Goal: Task Accomplishment & Management: Manage account settings

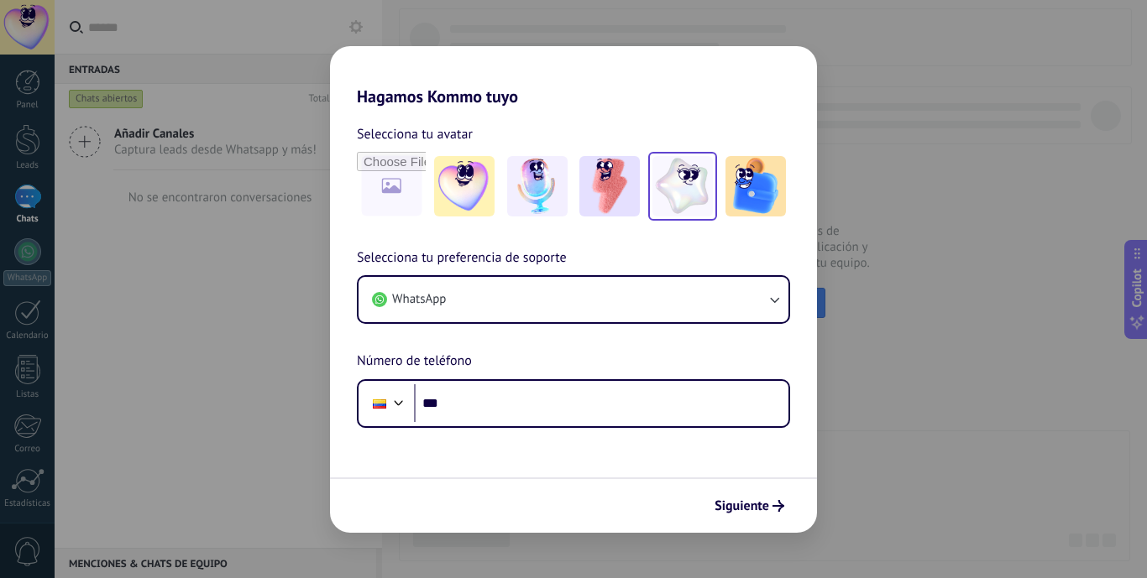
click at [672, 201] on img at bounding box center [682, 186] width 60 height 60
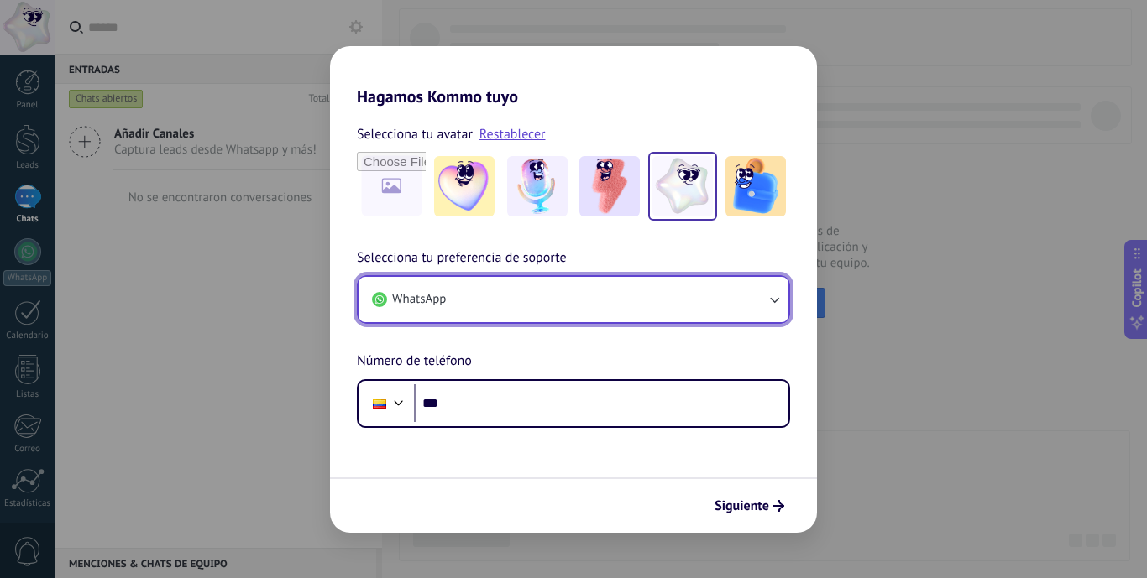
click at [486, 307] on button "WhatsApp" at bounding box center [573, 299] width 430 height 45
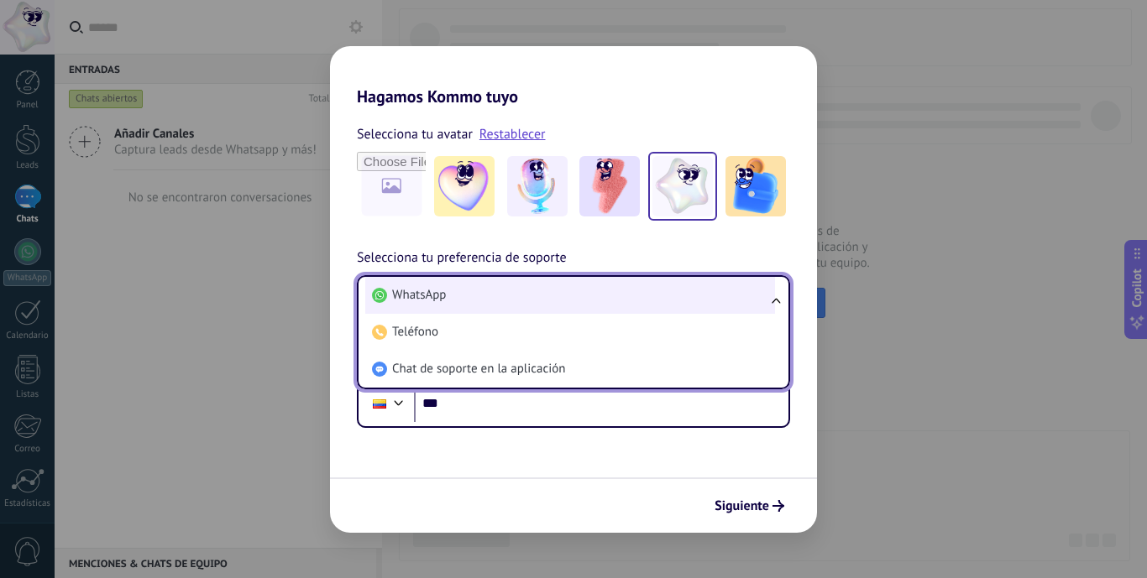
click at [487, 294] on li "WhatsApp" at bounding box center [570, 295] width 410 height 37
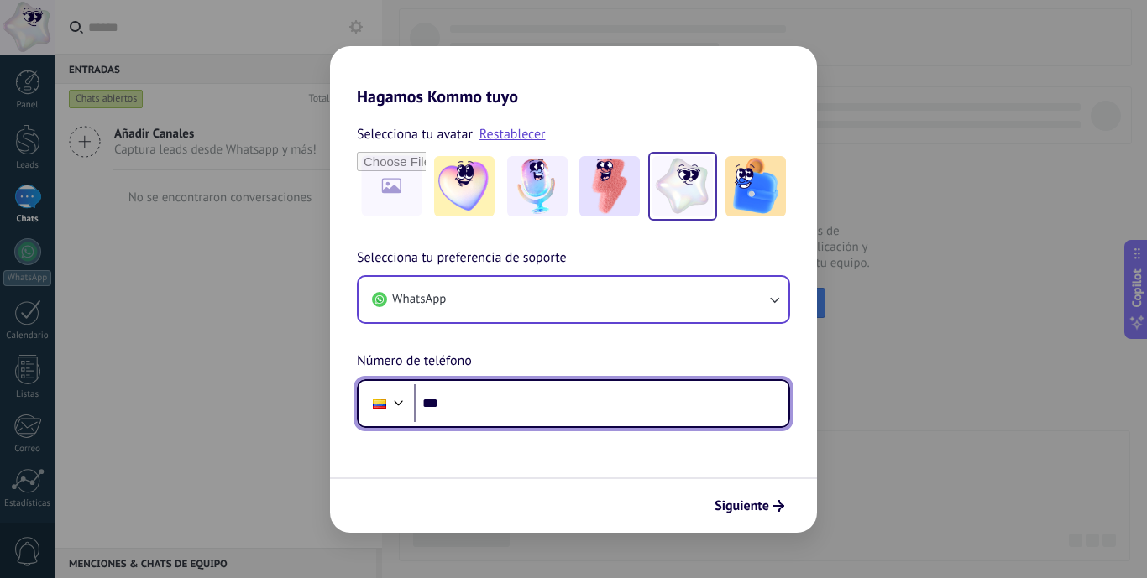
click at [467, 403] on input "***" at bounding box center [601, 404] width 374 height 39
type input "**********"
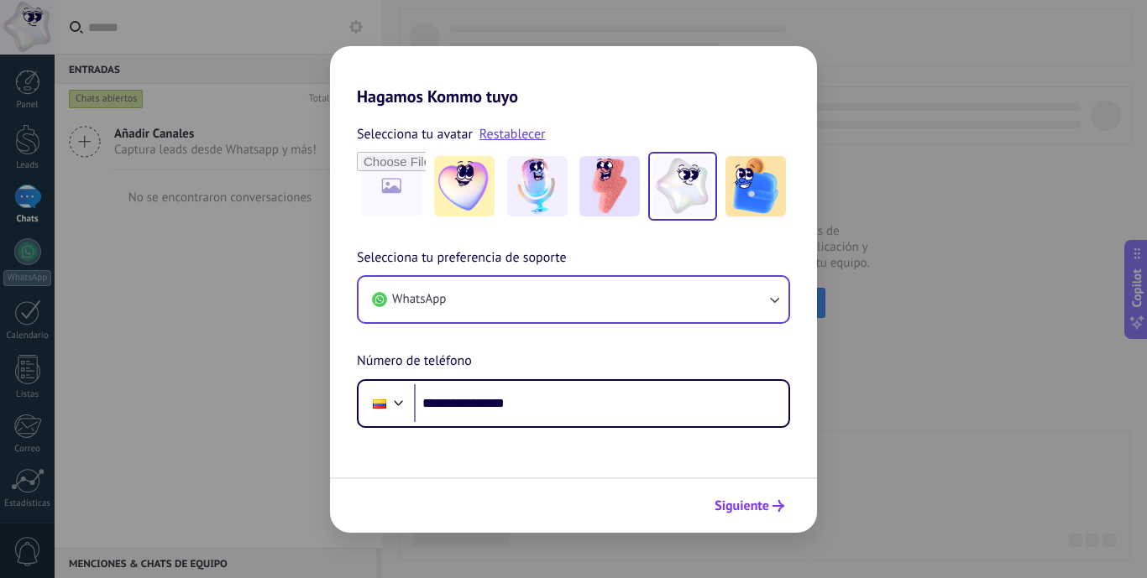
click at [717, 510] on span "Siguiente" at bounding box center [741, 506] width 55 height 12
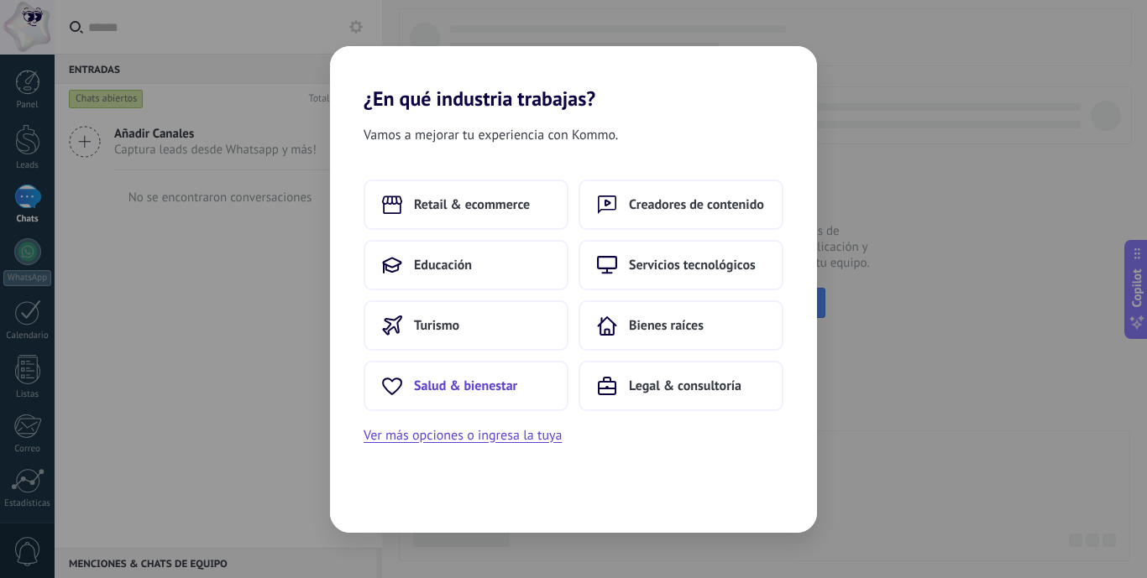
click at [548, 385] on button "Salud & bienestar" at bounding box center [466, 386] width 205 height 50
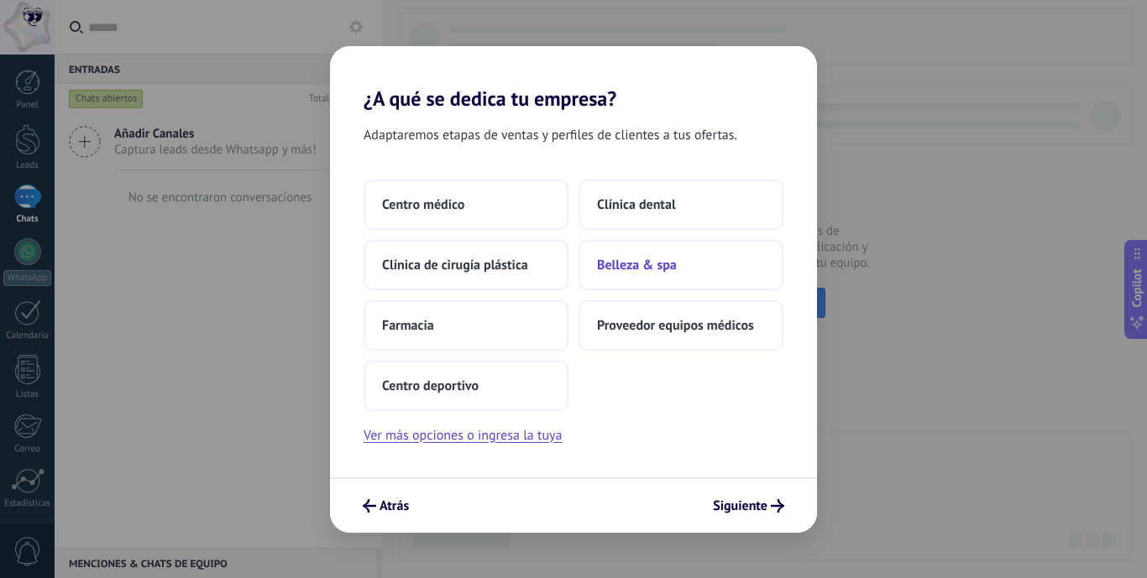
click at [674, 248] on button "Belleza & spa" at bounding box center [680, 265] width 205 height 50
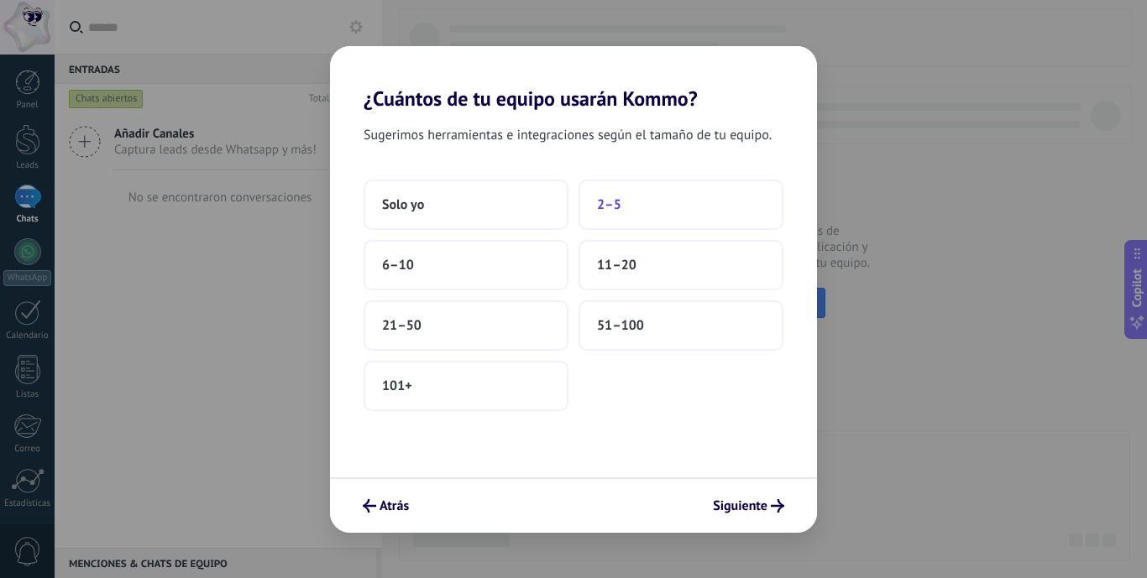
click at [611, 207] on span "2–5" at bounding box center [609, 204] width 24 height 17
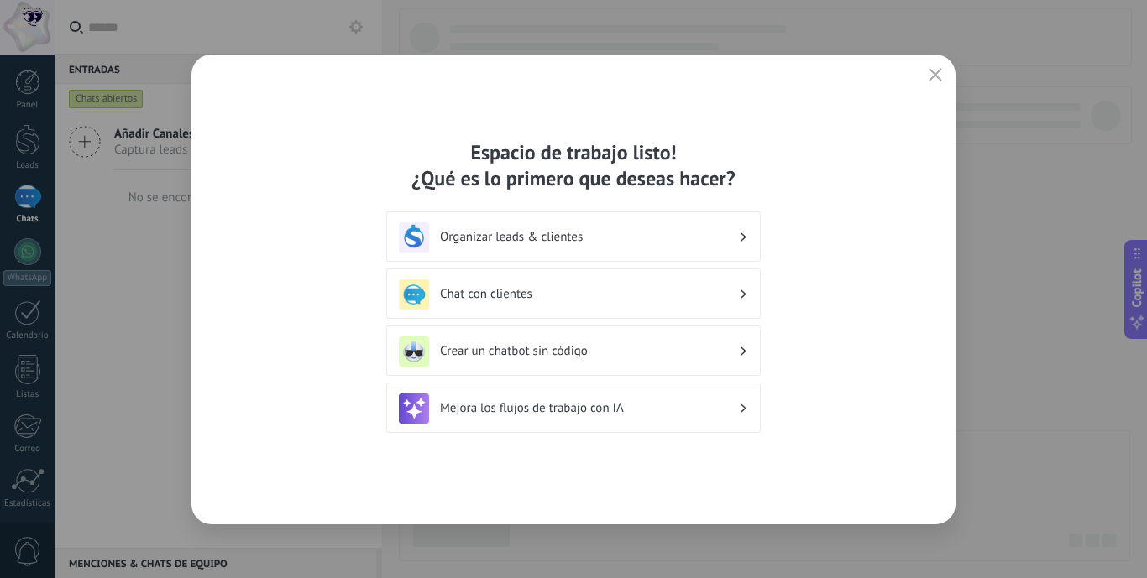
click at [558, 286] on h3 "Chat con clientes" at bounding box center [589, 294] width 298 height 16
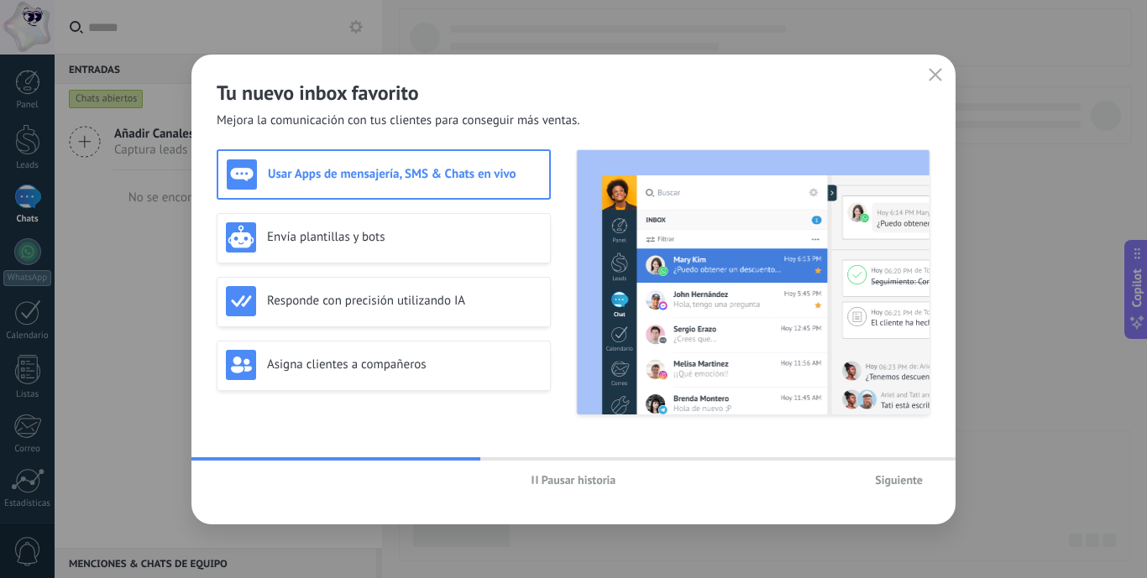
click at [453, 192] on div "Usar Apps de mensajería, SMS & Chats en vivo" at bounding box center [384, 174] width 334 height 50
click at [442, 233] on h3 "Envía plantillas y bots" at bounding box center [404, 237] width 275 height 16
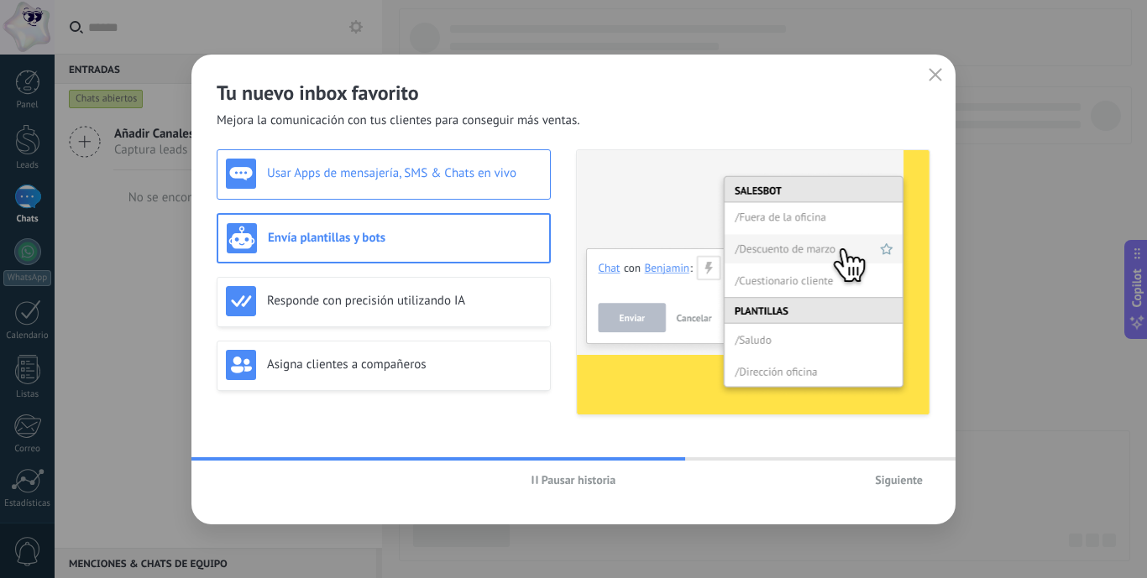
click at [434, 191] on div "Usar Apps de mensajería, SMS & Chats en vivo" at bounding box center [384, 174] width 334 height 50
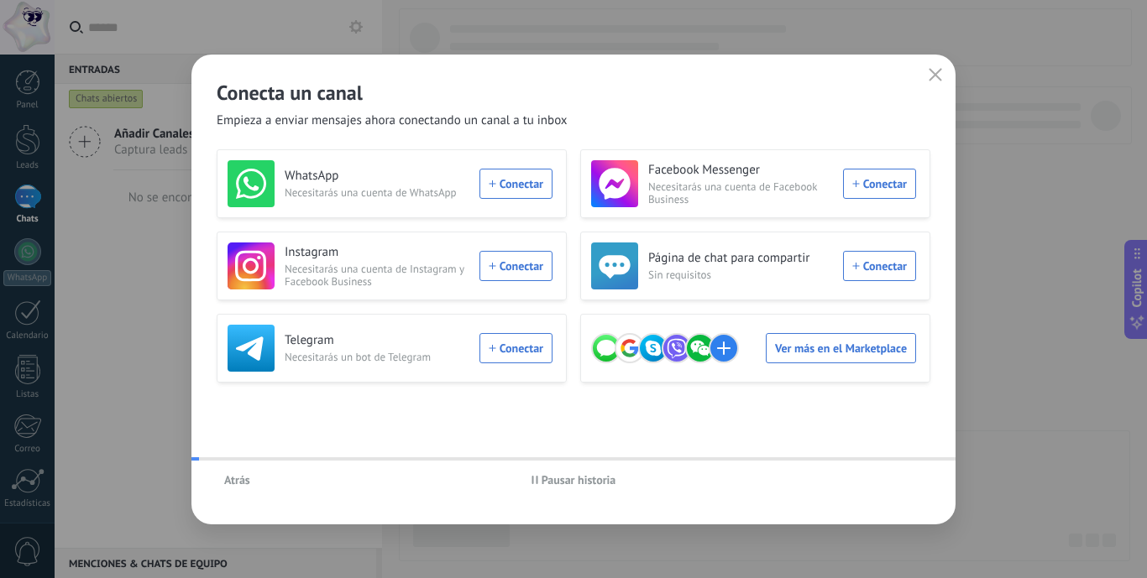
click at [903, 483] on div "Atrás Pausar historia" at bounding box center [573, 480] width 764 height 39
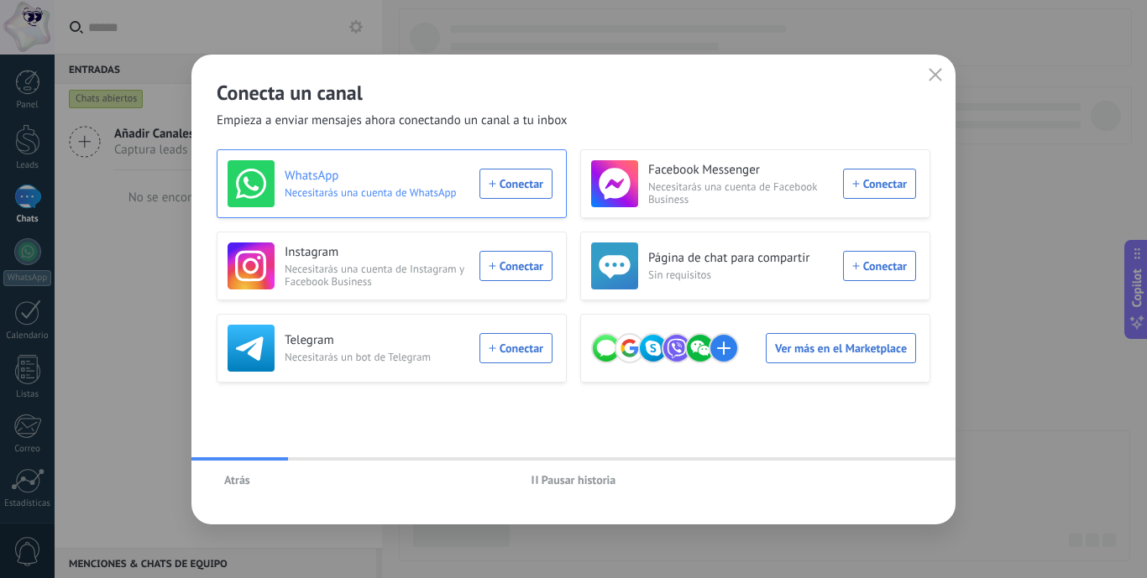
click at [514, 189] on div "WhatsApp Necesitarás una cuenta de WhatsApp Conectar" at bounding box center [390, 183] width 325 height 47
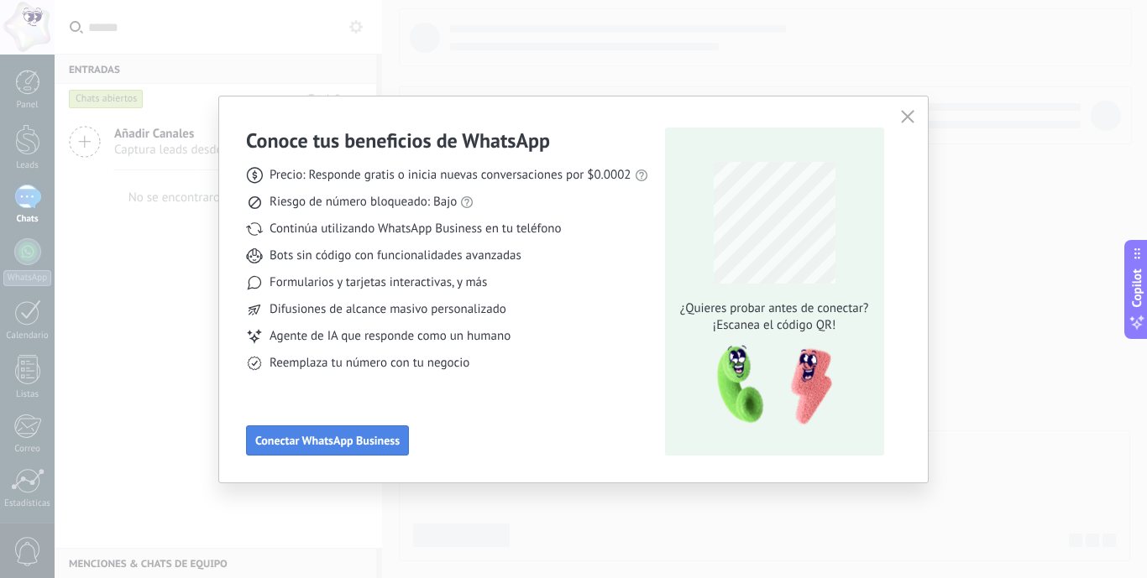
click at [334, 436] on span "Conectar WhatsApp Business" at bounding box center [327, 441] width 144 height 12
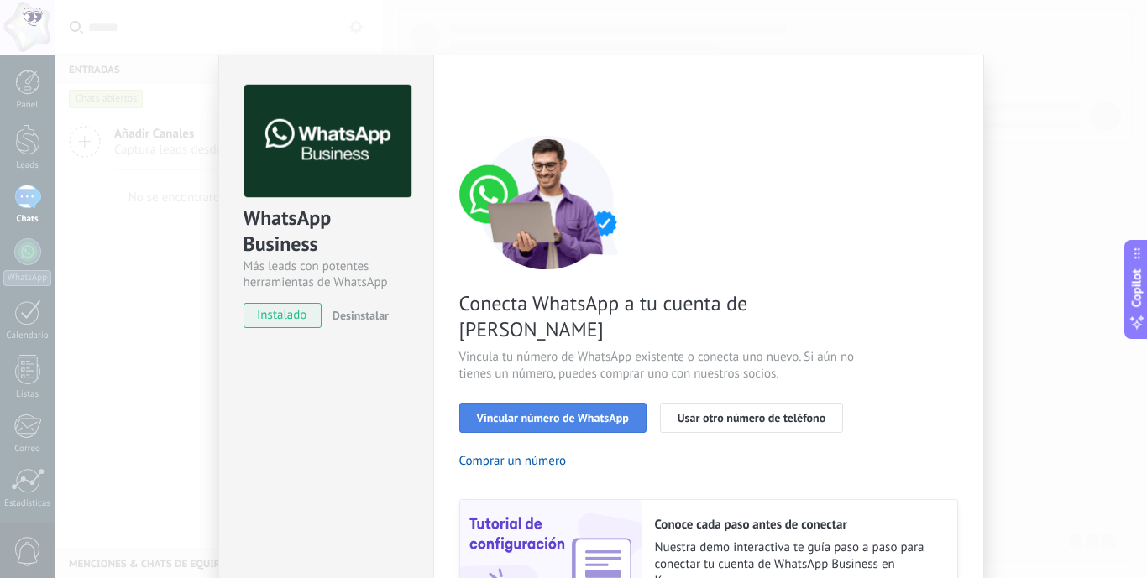
click at [612, 412] on span "Vincular número de WhatsApp" at bounding box center [553, 418] width 152 height 12
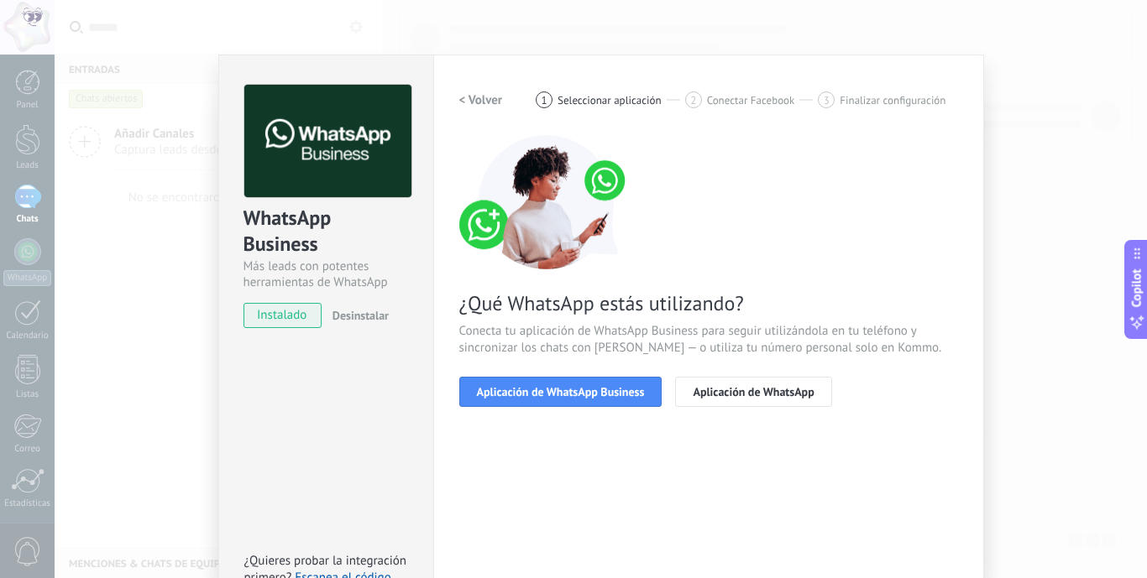
click at [612, 386] on span "Aplicación de WhatsApp Business" at bounding box center [561, 392] width 168 height 12
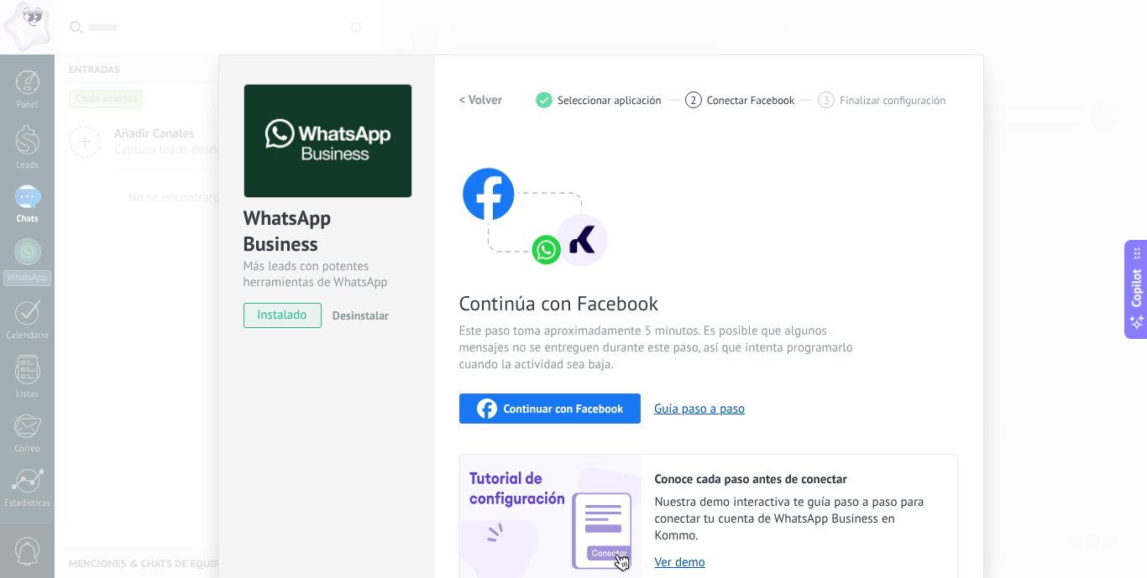
click at [604, 406] on span "Continuar con Facebook" at bounding box center [564, 409] width 120 height 12
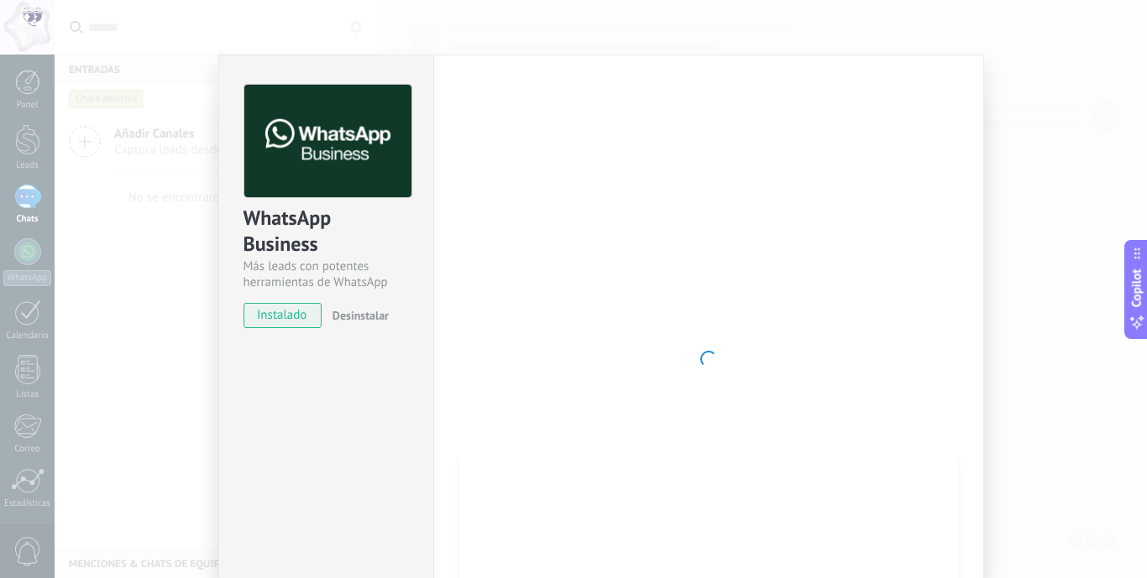
click at [851, 43] on div "WhatsApp Business Más leads con potentes herramientas de WhatsApp instalado Des…" at bounding box center [601, 289] width 1092 height 578
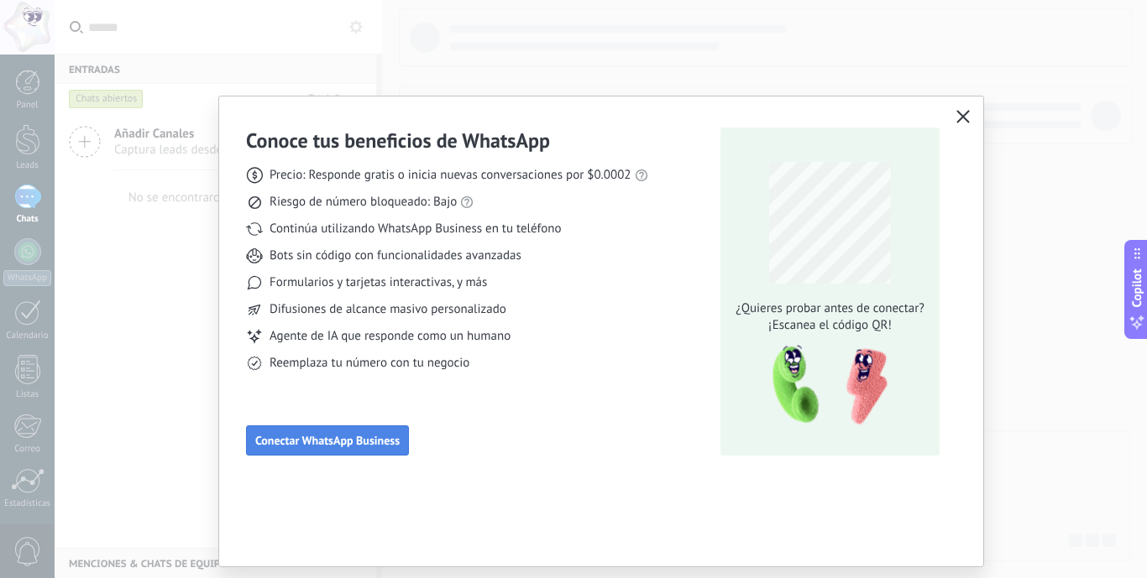
click at [348, 442] on span "Conectar WhatsApp Business" at bounding box center [327, 441] width 144 height 12
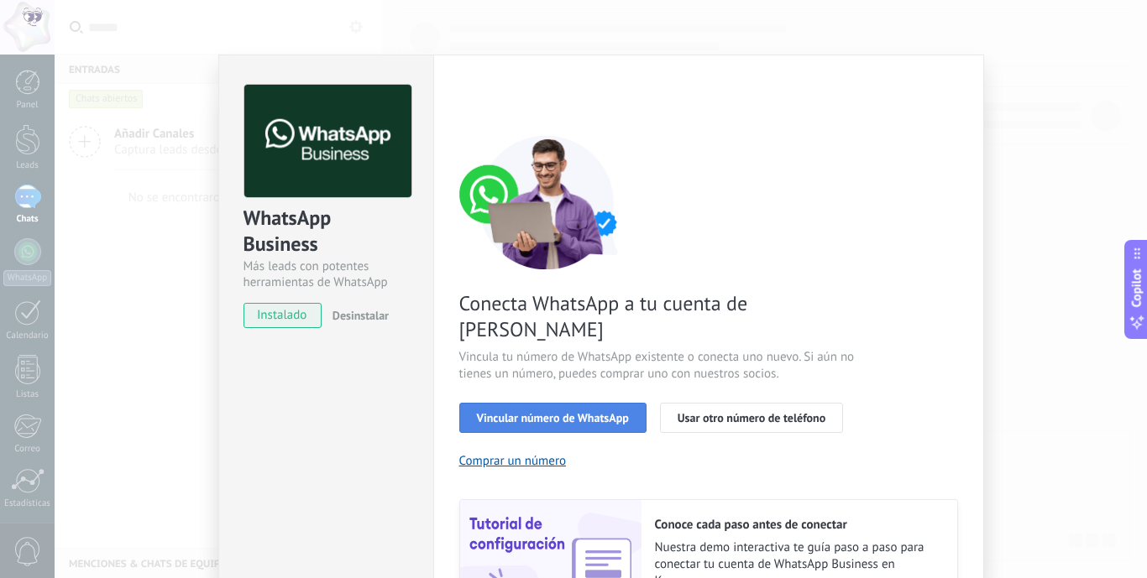
click at [533, 403] on button "Vincular número de WhatsApp" at bounding box center [552, 418] width 187 height 30
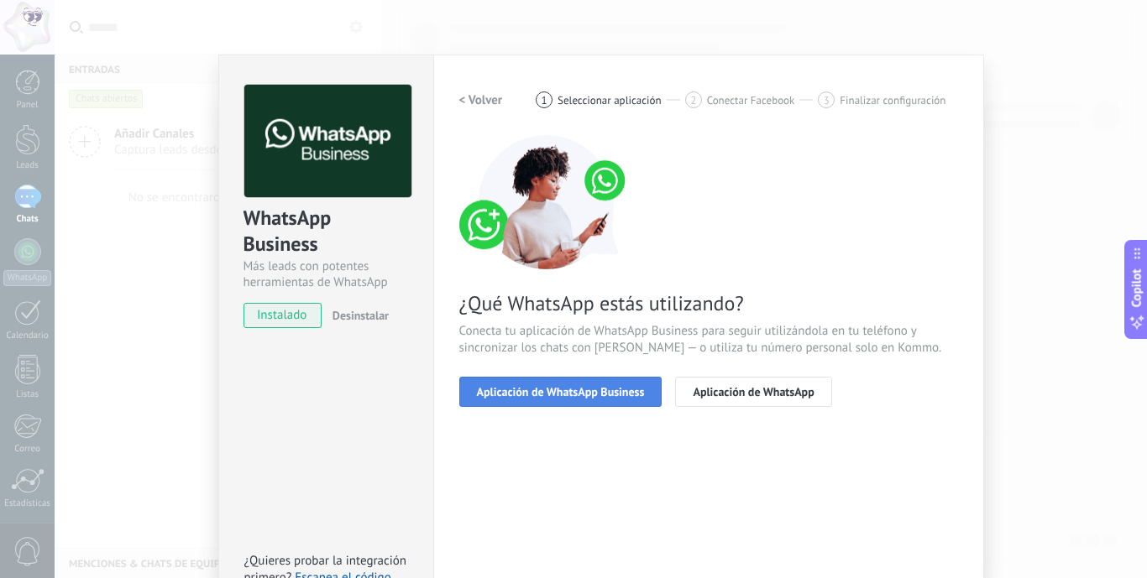
click at [598, 395] on span "Aplicación de WhatsApp Business" at bounding box center [561, 392] width 168 height 12
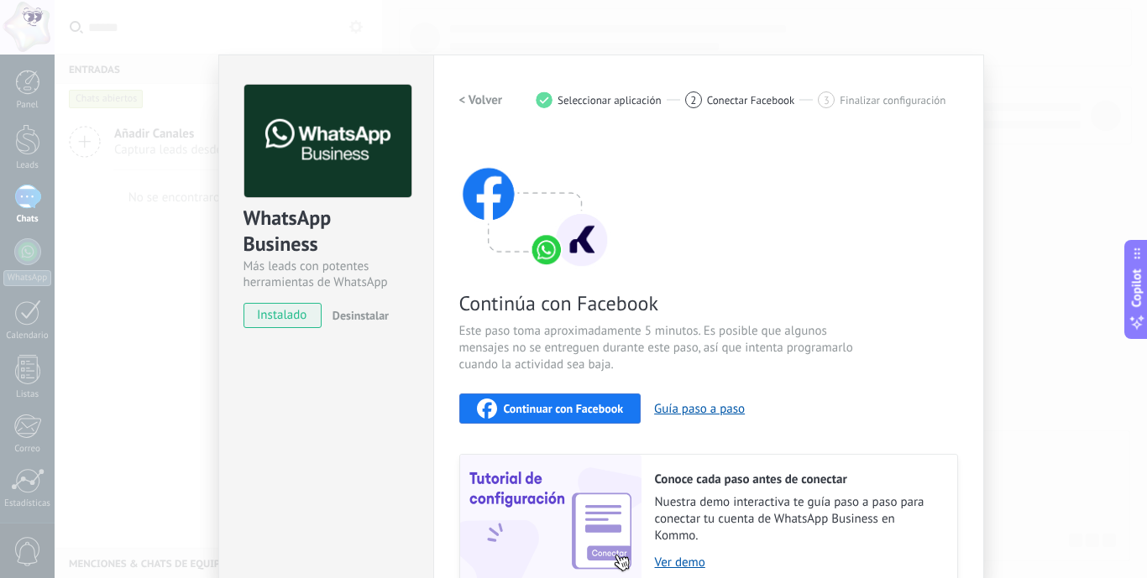
click at [931, 276] on div "Continúa con Facebook Este paso toma aproximadamente 5 minutos. Es posible que …" at bounding box center [708, 361] width 499 height 453
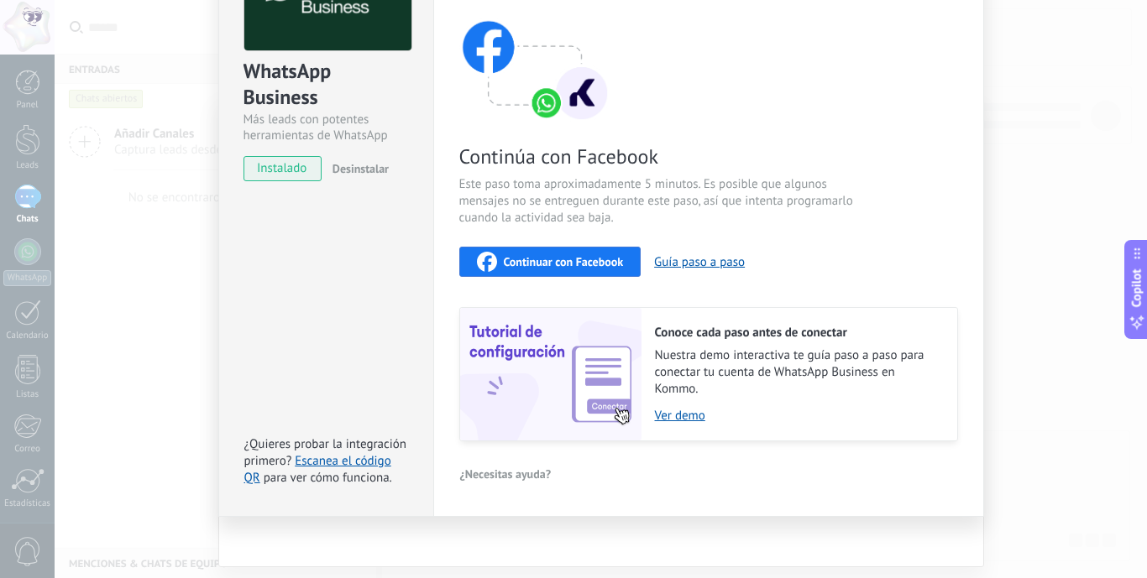
scroll to position [148, 0]
click at [696, 262] on button "Guía paso a paso" at bounding box center [699, 262] width 91 height 16
click at [160, 276] on div "WhatsApp Business Más leads con potentes herramientas de WhatsApp instalado Des…" at bounding box center [601, 289] width 1092 height 578
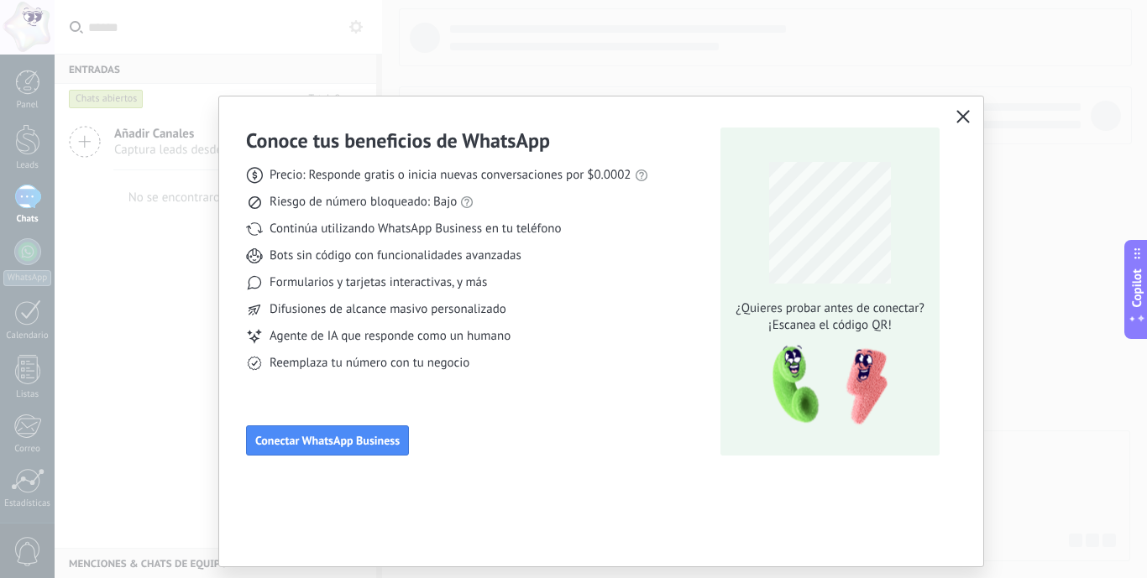
scroll to position [0, 0]
drag, startPoint x: 259, startPoint y: 190, endPoint x: 785, endPoint y: 134, distance: 528.5
click at [552, 122] on div "Conoce tus beneficios de WhatsApp Precio: Responde gratis o inicia nuevas conve…" at bounding box center [573, 289] width 1147 height 578
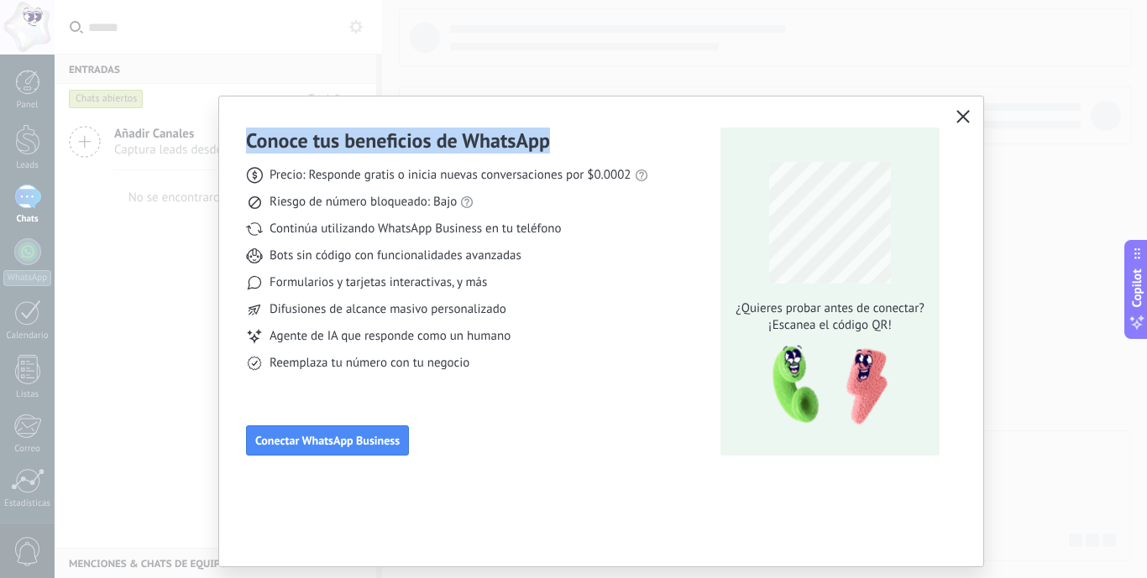
click at [960, 117] on icon "button" at bounding box center [962, 116] width 13 height 13
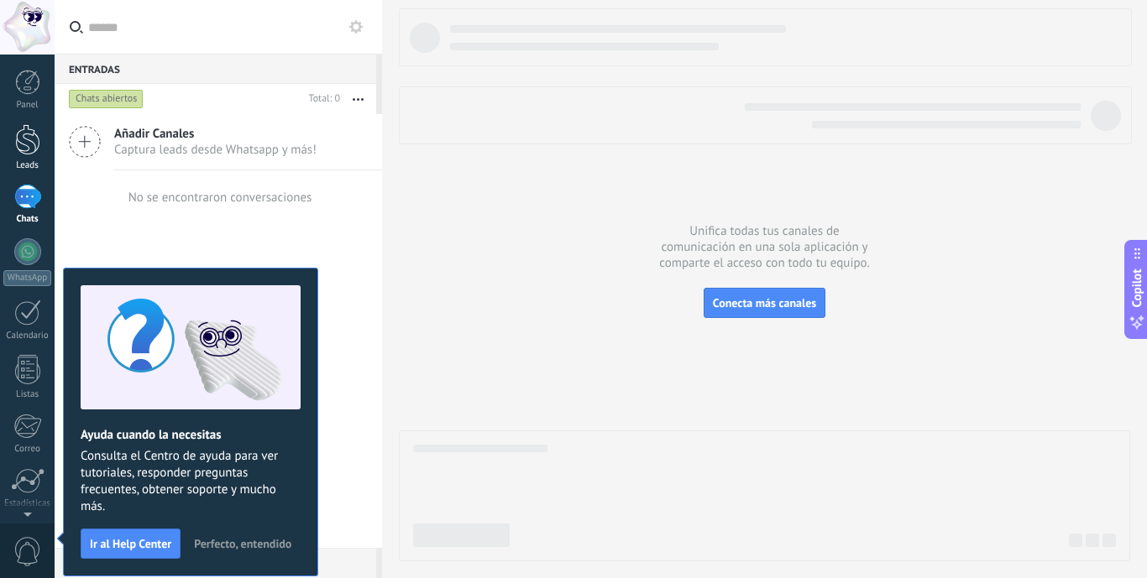
click at [29, 149] on div at bounding box center [27, 139] width 25 height 31
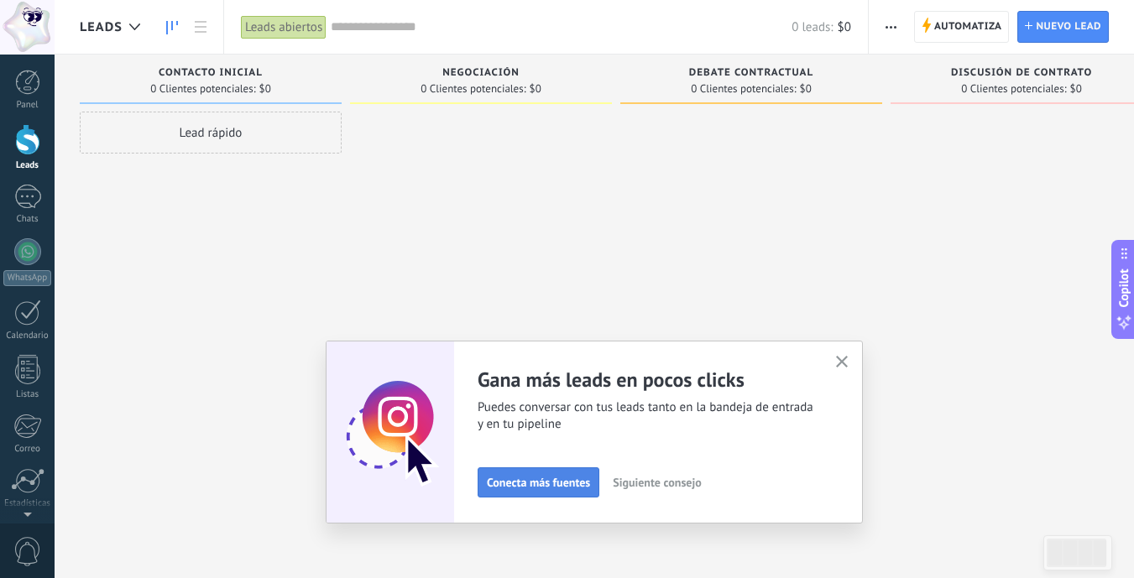
click at [535, 482] on span "Conecta más fuentes" at bounding box center [538, 483] width 103 height 12
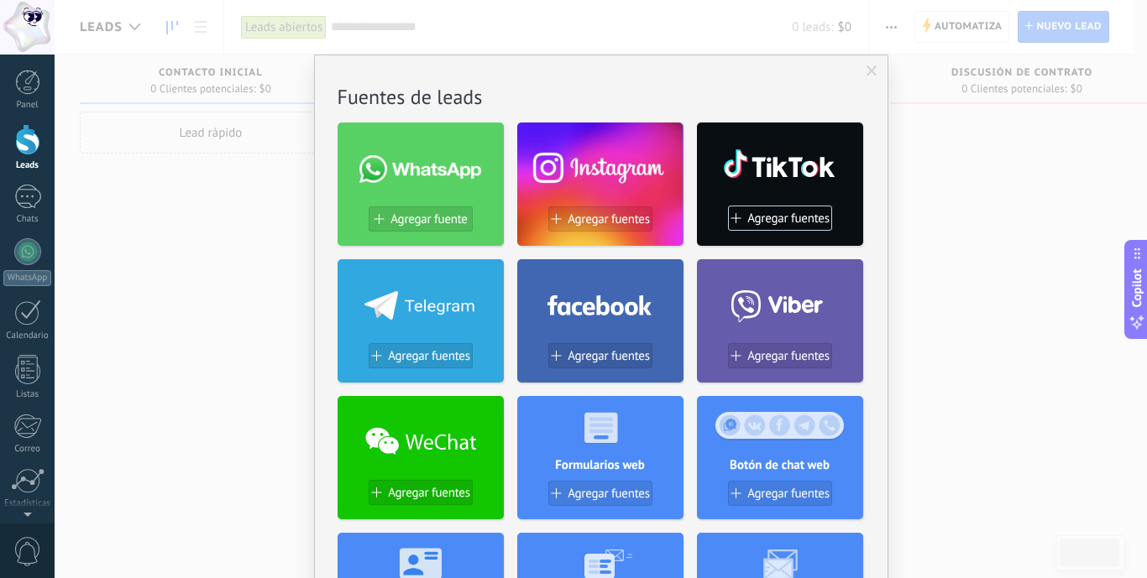
click at [1014, 248] on div "No hay resultados Fuentes de leads Agregar fuente Agregar fuentes Agregar fuent…" at bounding box center [601, 289] width 1092 height 578
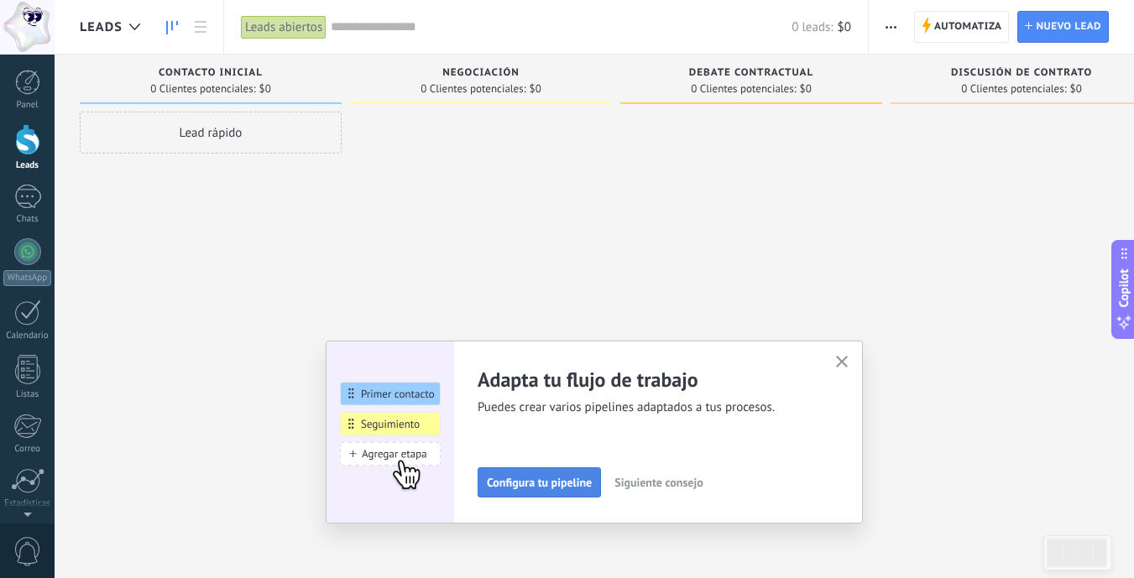
click at [521, 488] on span "Configura tu pipeline" at bounding box center [539, 483] width 105 height 12
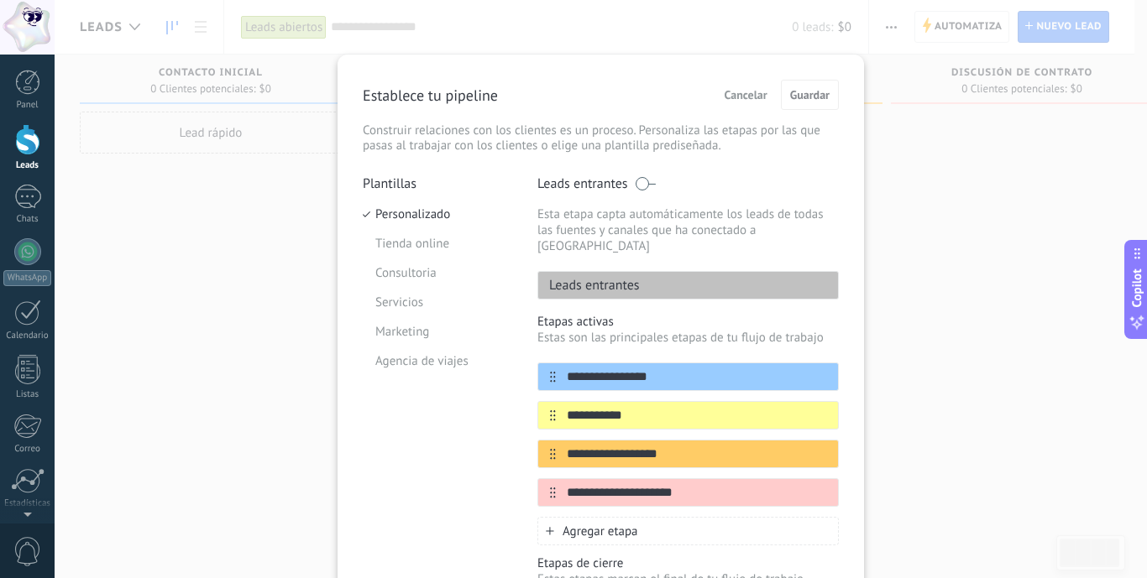
click at [960, 400] on div "**********" at bounding box center [601, 289] width 1092 height 578
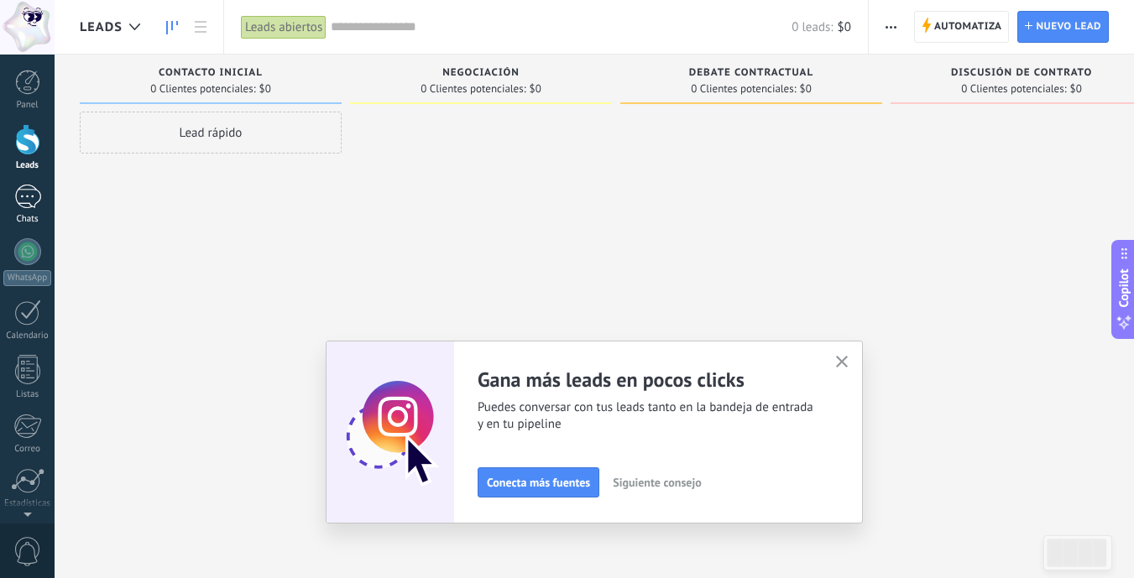
click at [30, 196] on div at bounding box center [27, 197] width 27 height 24
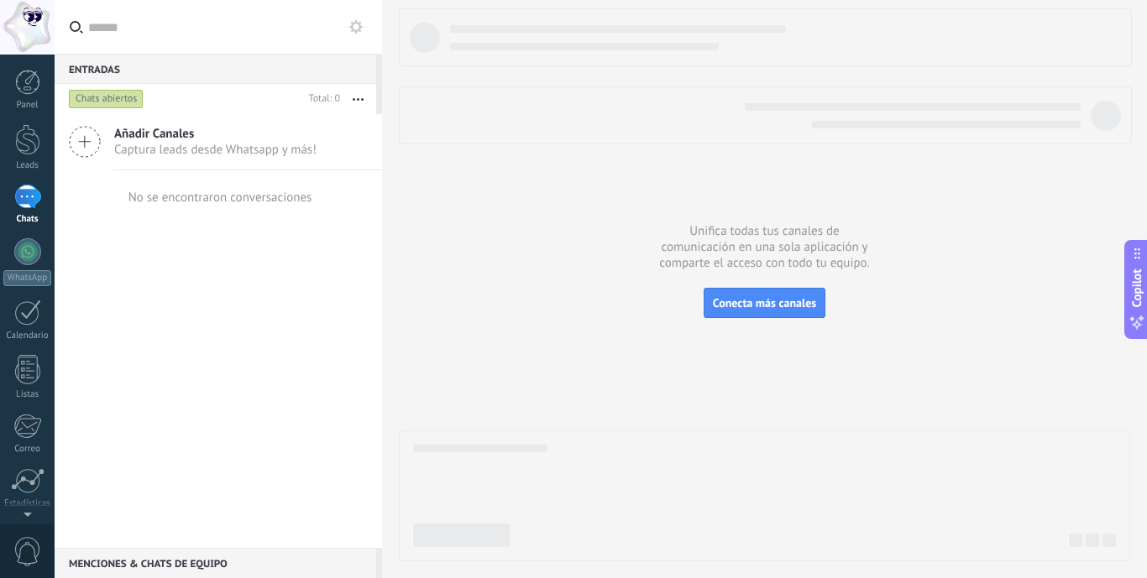
click at [104, 95] on div "Chats abiertos" at bounding box center [106, 99] width 75 height 20
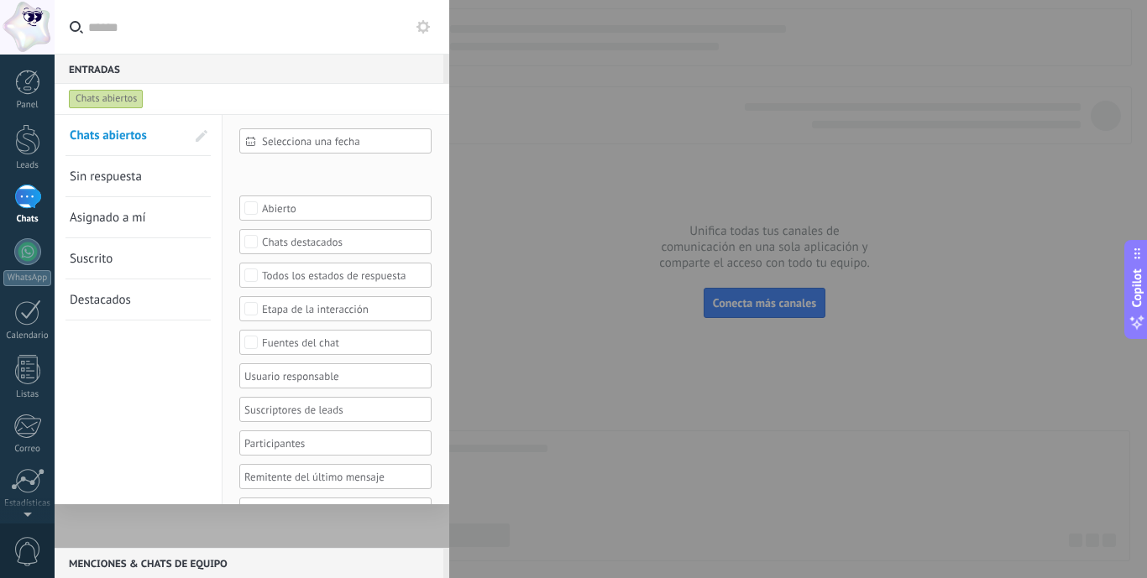
click at [522, 249] on div at bounding box center [573, 289] width 1147 height 578
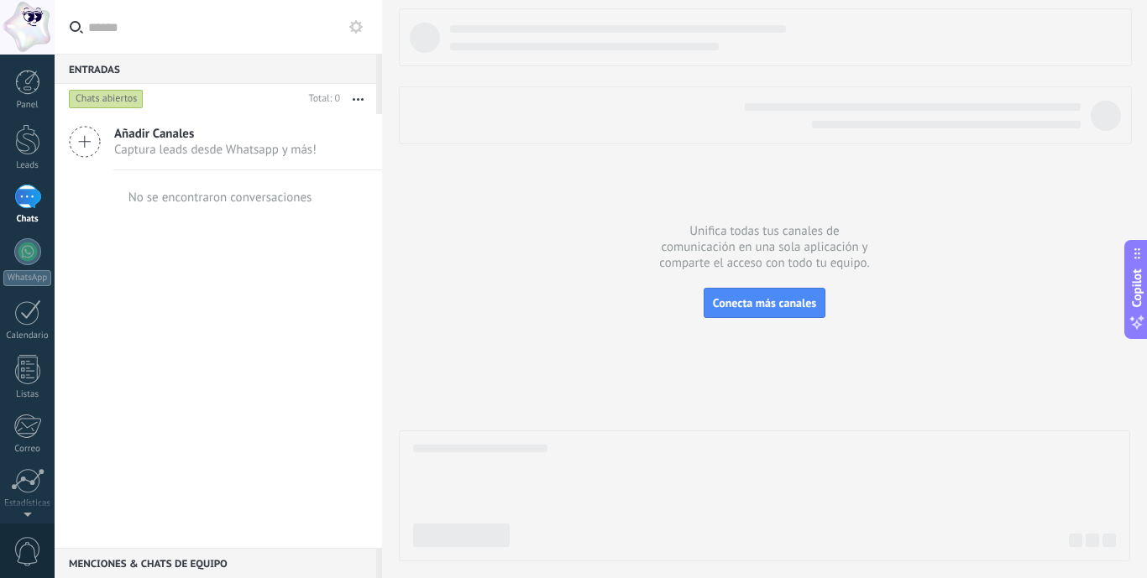
click at [361, 99] on icon "button" at bounding box center [358, 99] width 11 height 3
click at [552, 317] on div at bounding box center [764, 284] width 731 height 553
click at [739, 302] on span "Conecta más canales" at bounding box center [764, 303] width 103 height 15
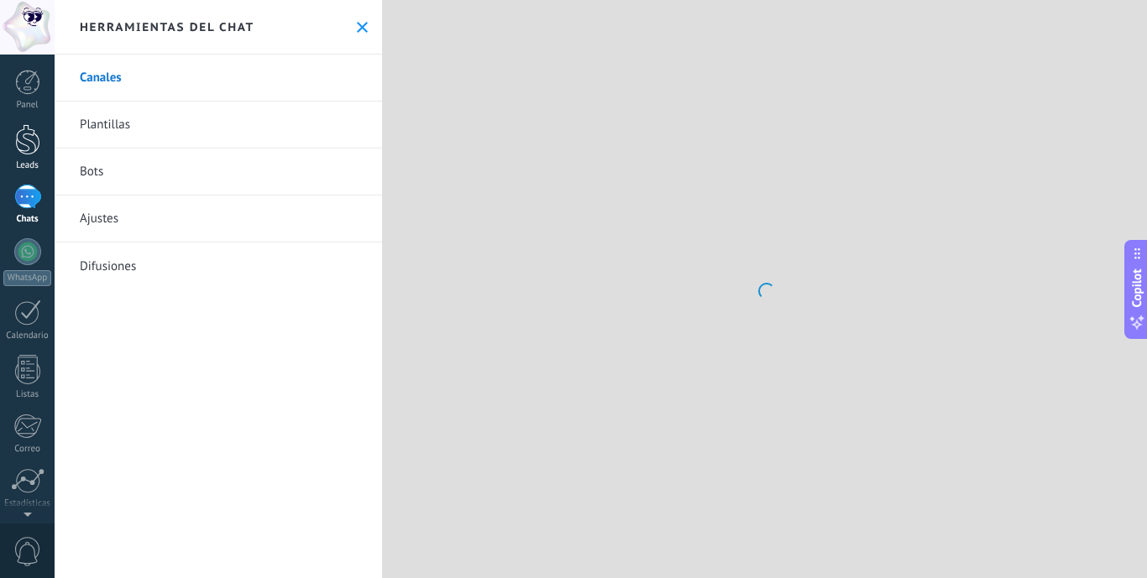
click at [23, 162] on div "Leads" at bounding box center [27, 165] width 49 height 11
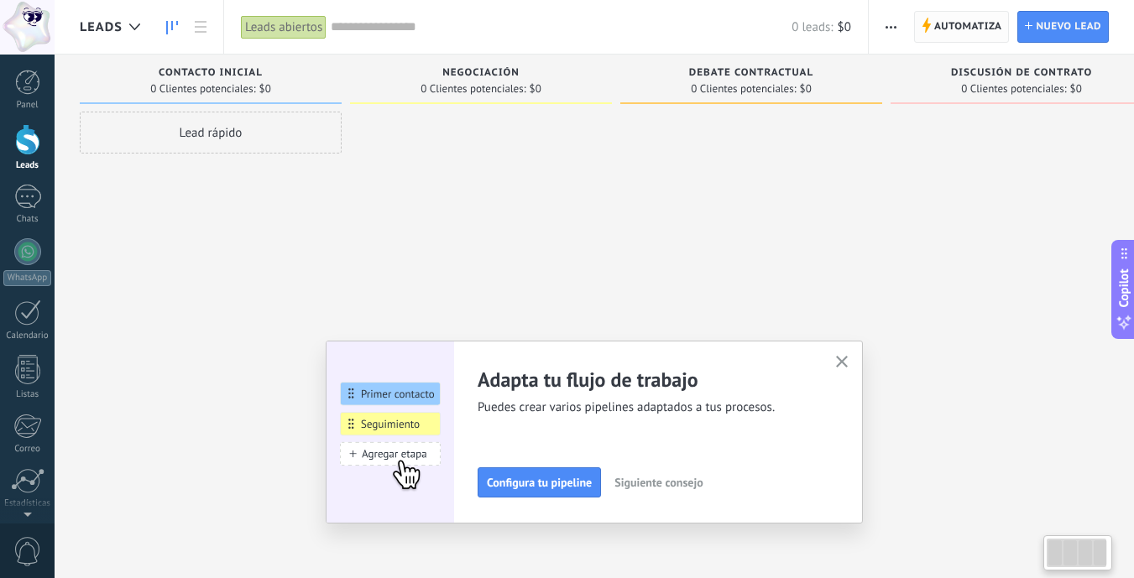
click at [983, 21] on span "Automatiza" at bounding box center [968, 27] width 68 height 30
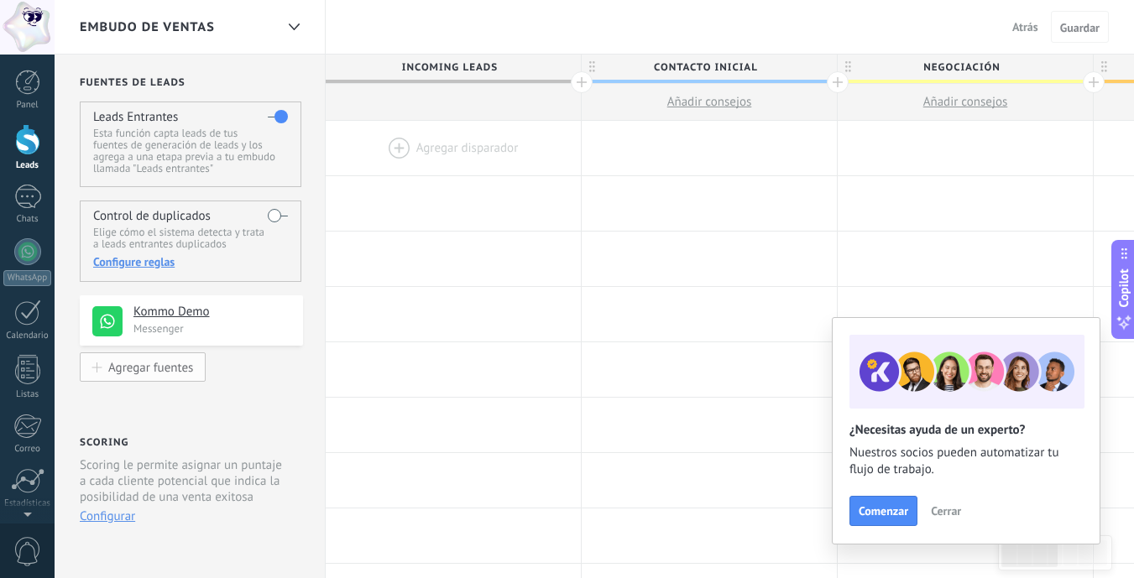
click at [180, 366] on div "Agregar fuentes" at bounding box center [150, 367] width 85 height 14
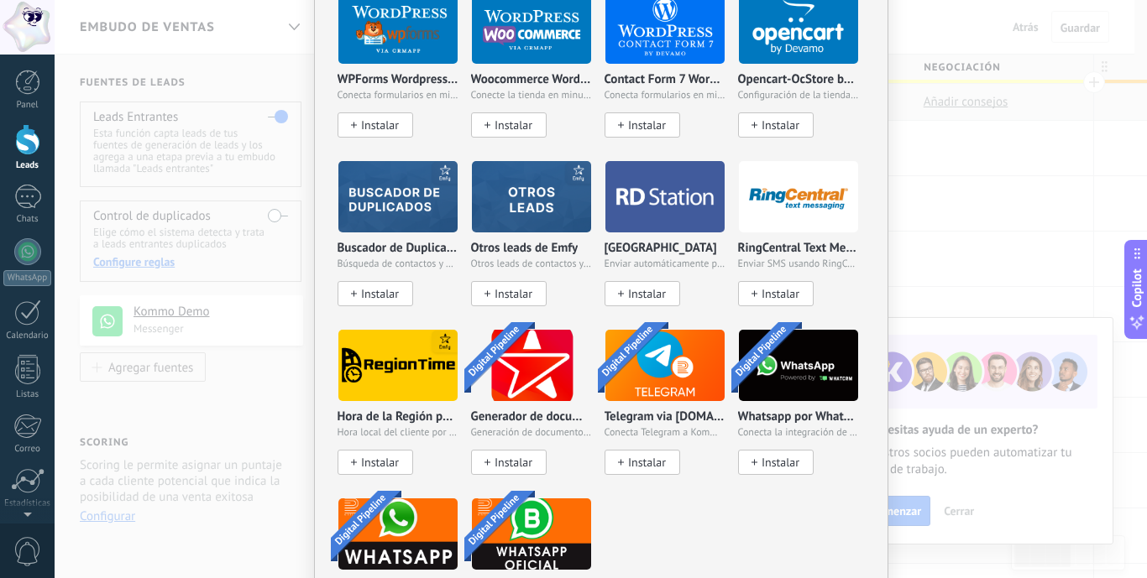
scroll to position [1069, 0]
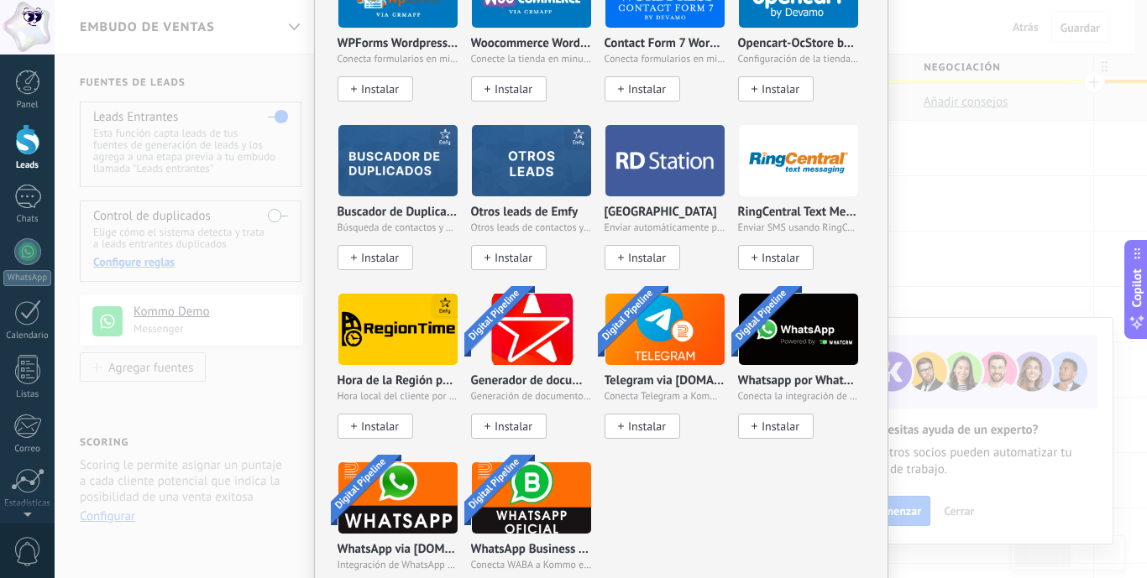
click at [507, 493] on img at bounding box center [531, 498] width 119 height 81
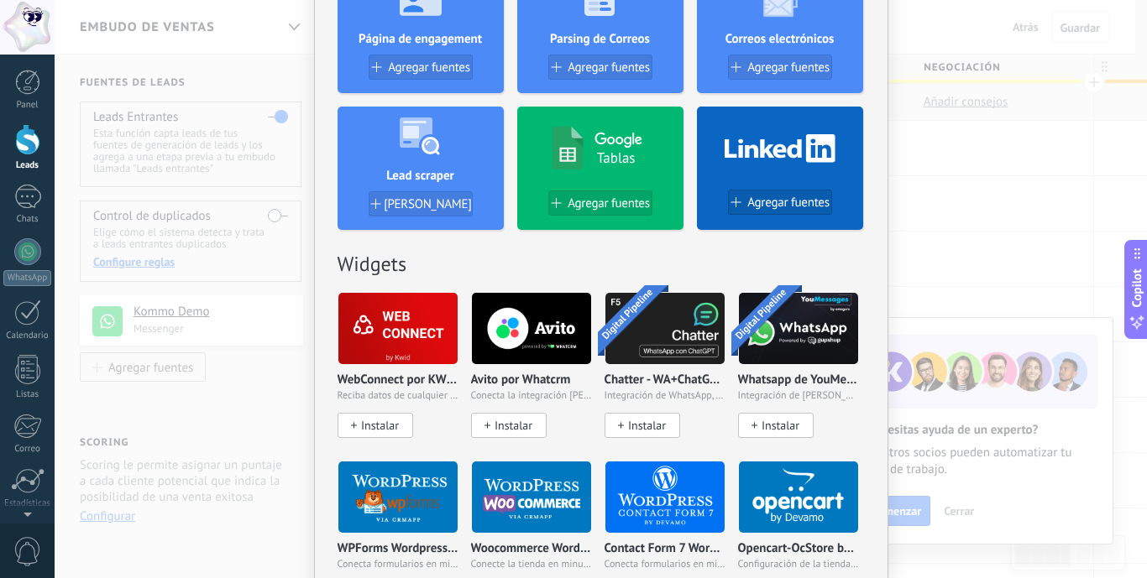
scroll to position [57, 0]
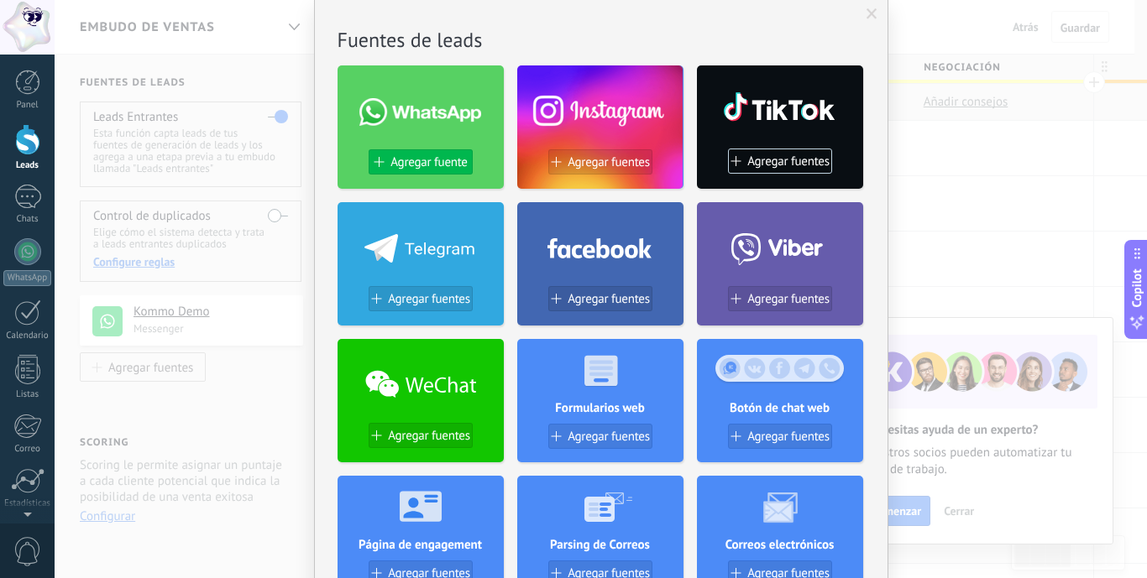
click at [432, 156] on span "Agregar fuente" at bounding box center [428, 162] width 76 height 14
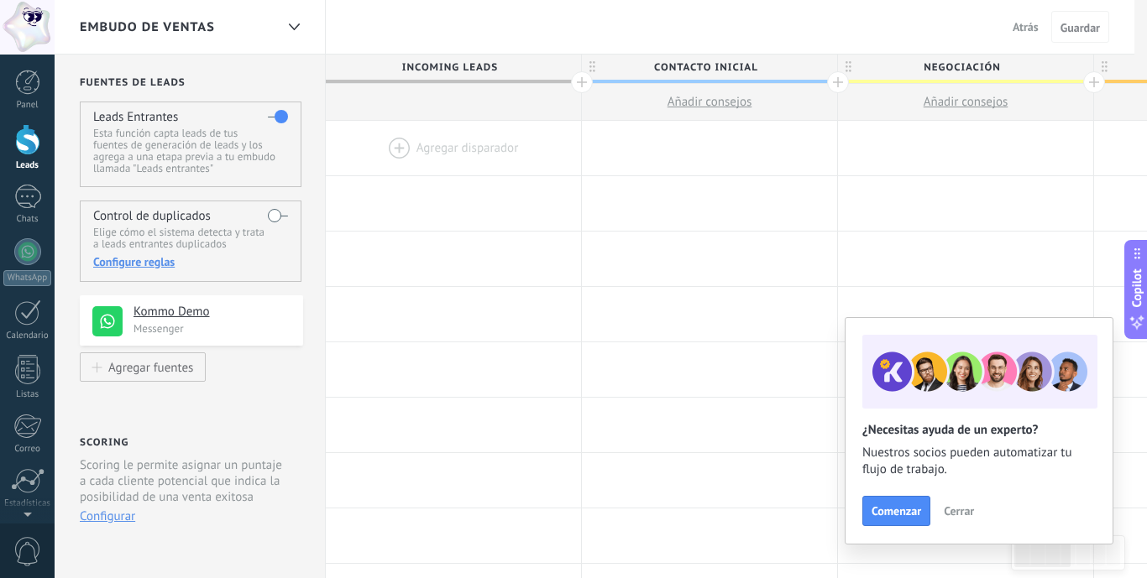
scroll to position [0, 0]
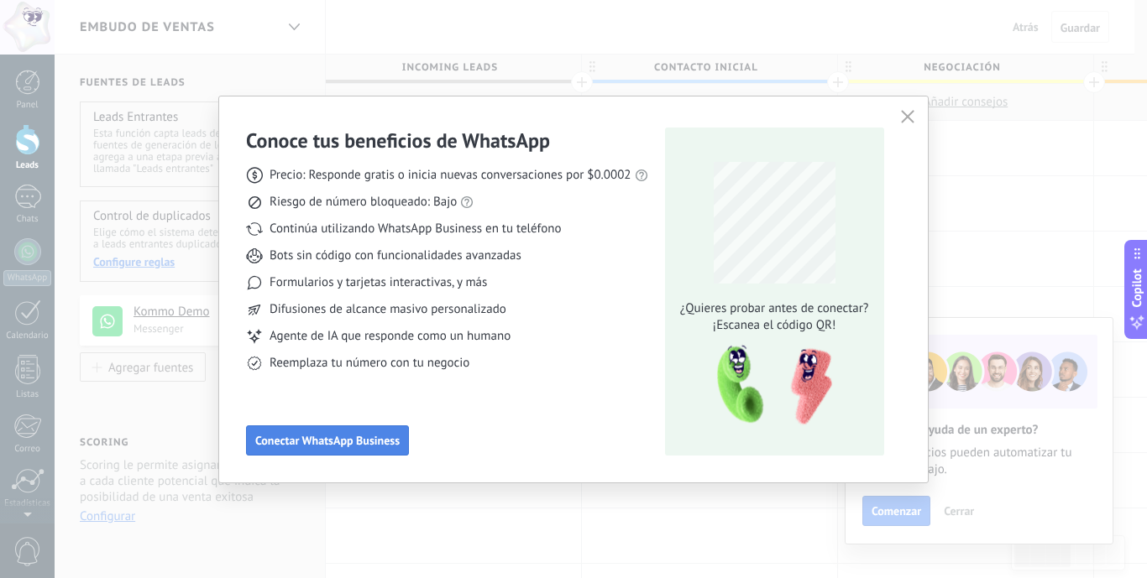
click at [338, 439] on span "Conectar WhatsApp Business" at bounding box center [327, 441] width 144 height 12
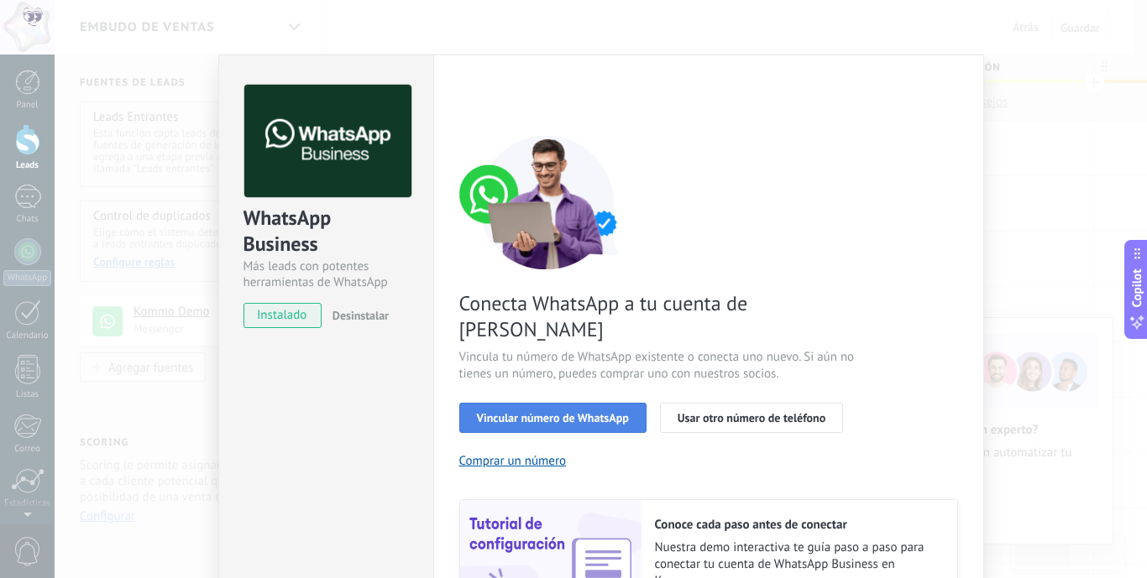
click at [477, 412] on span "Vincular número de WhatsApp" at bounding box center [553, 418] width 152 height 12
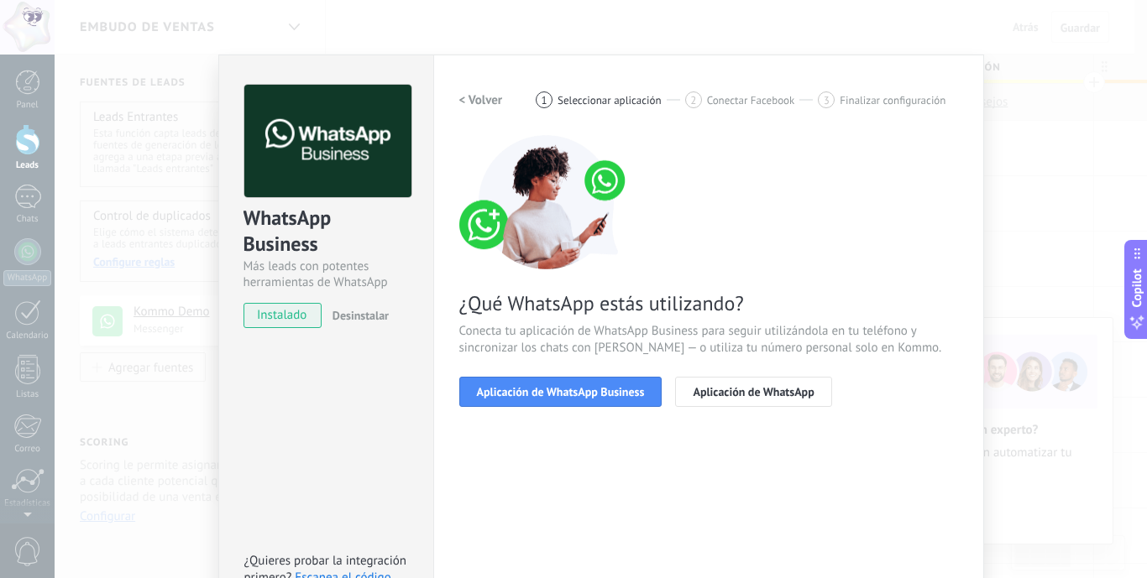
click at [477, 390] on span "Aplicación de WhatsApp Business" at bounding box center [561, 392] width 168 height 12
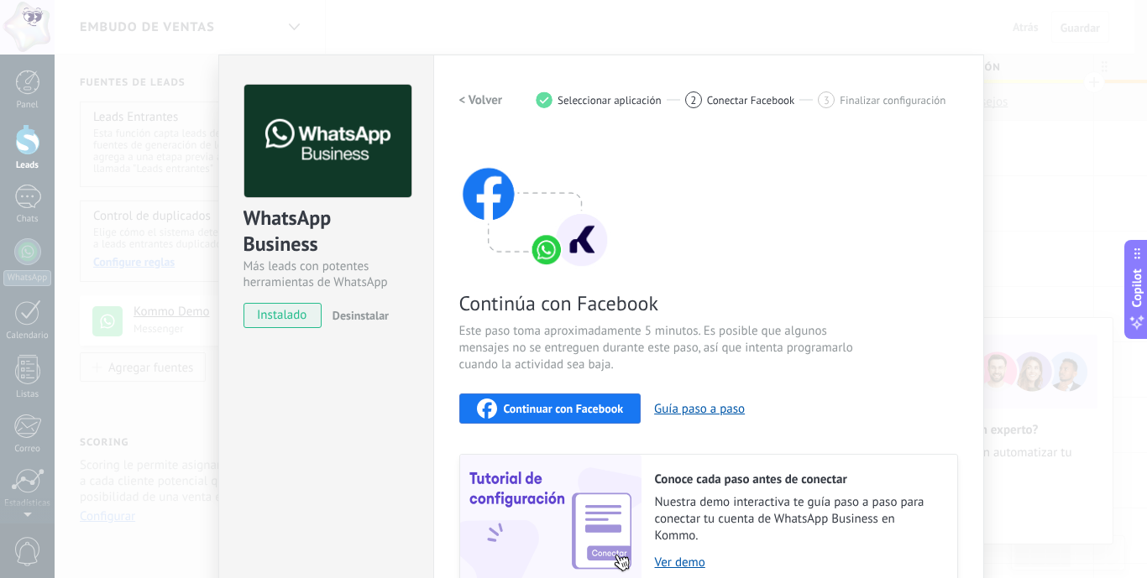
click at [285, 315] on span "instalado" at bounding box center [282, 315] width 76 height 25
click at [595, 403] on span "Continuar con Facebook" at bounding box center [564, 409] width 120 height 12
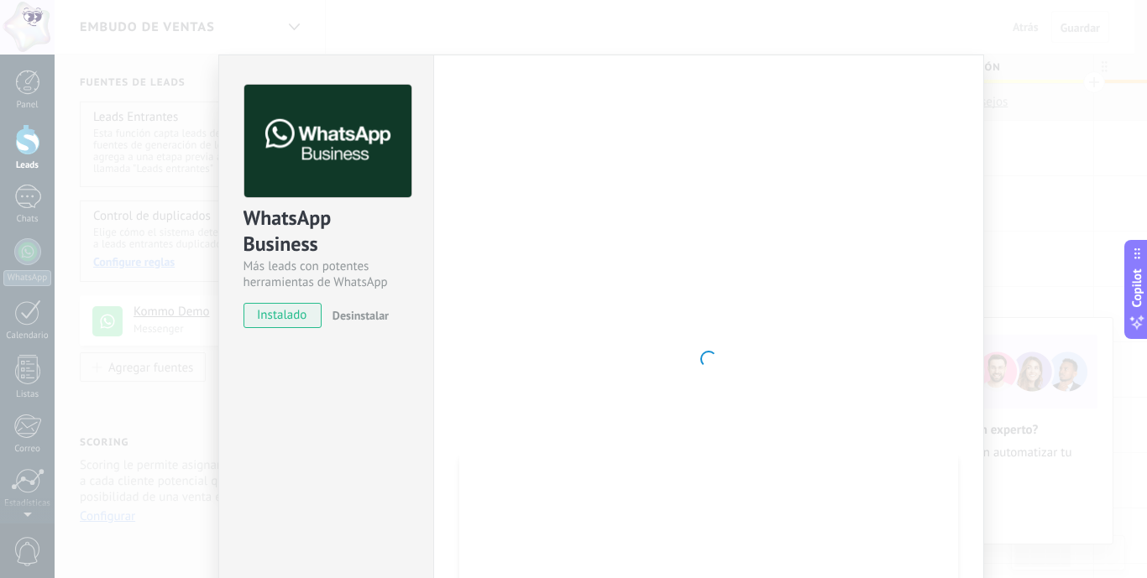
click at [280, 18] on div "WhatsApp Business Más leads con potentes herramientas de WhatsApp instalado Des…" at bounding box center [601, 289] width 1092 height 578
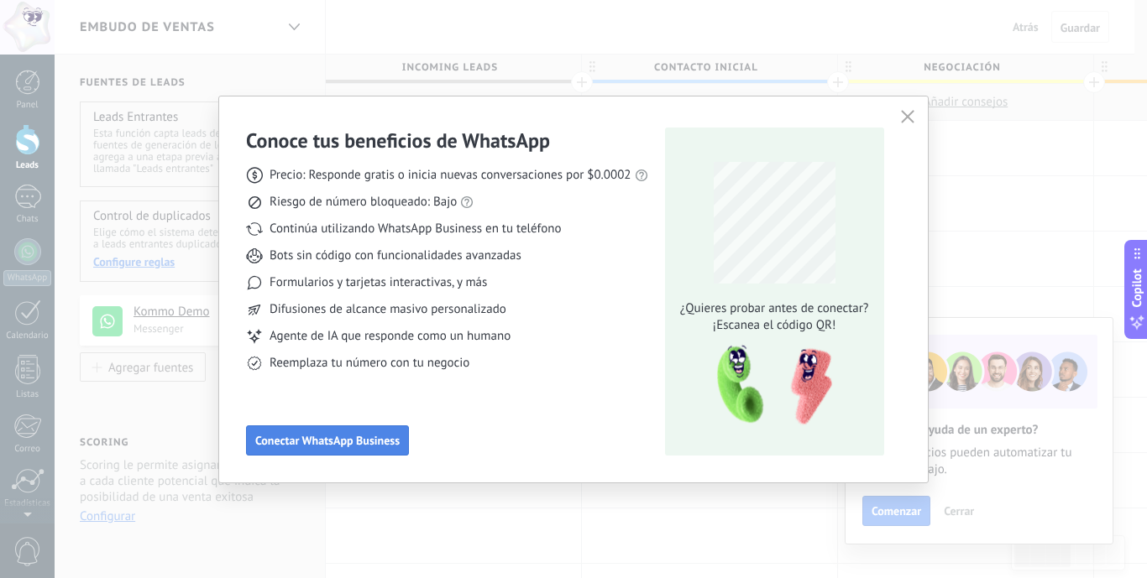
click at [364, 436] on span "Conectar WhatsApp Business" at bounding box center [327, 441] width 144 height 12
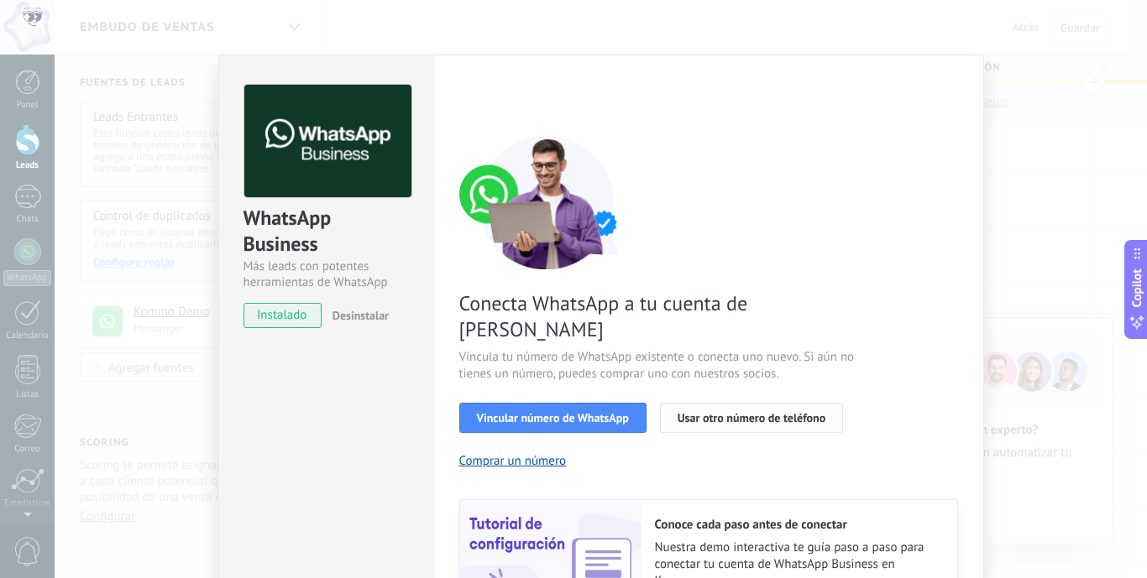
click at [730, 403] on button "Usar otro número de teléfono" at bounding box center [751, 418] width 183 height 30
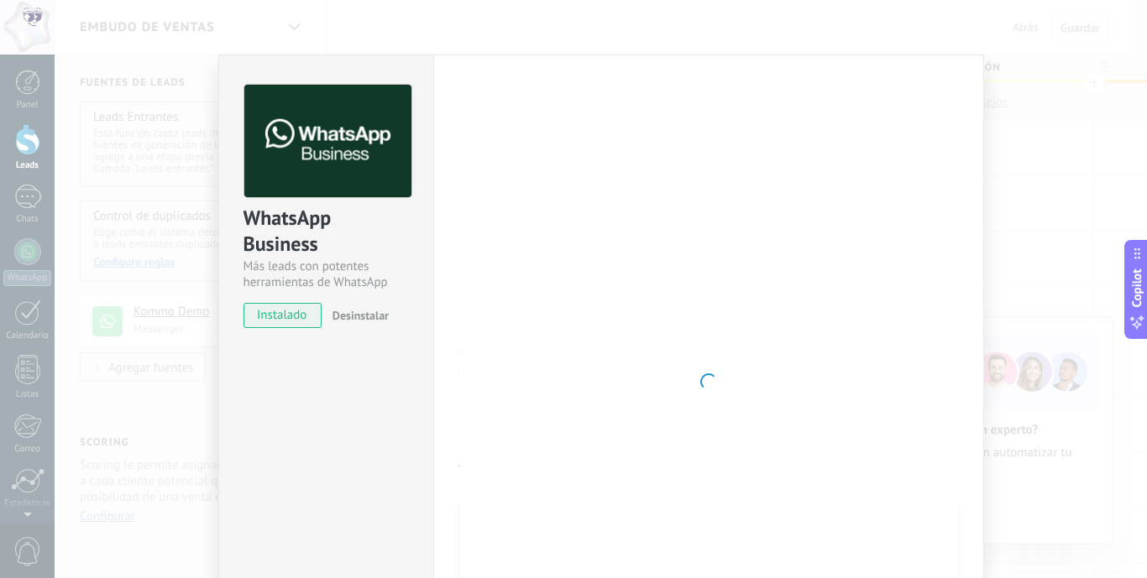
click at [874, 151] on div at bounding box center [708, 382] width 499 height 594
click at [127, 206] on div "WhatsApp Business Más leads con potentes herramientas de WhatsApp instalado Des…" at bounding box center [601, 289] width 1092 height 578
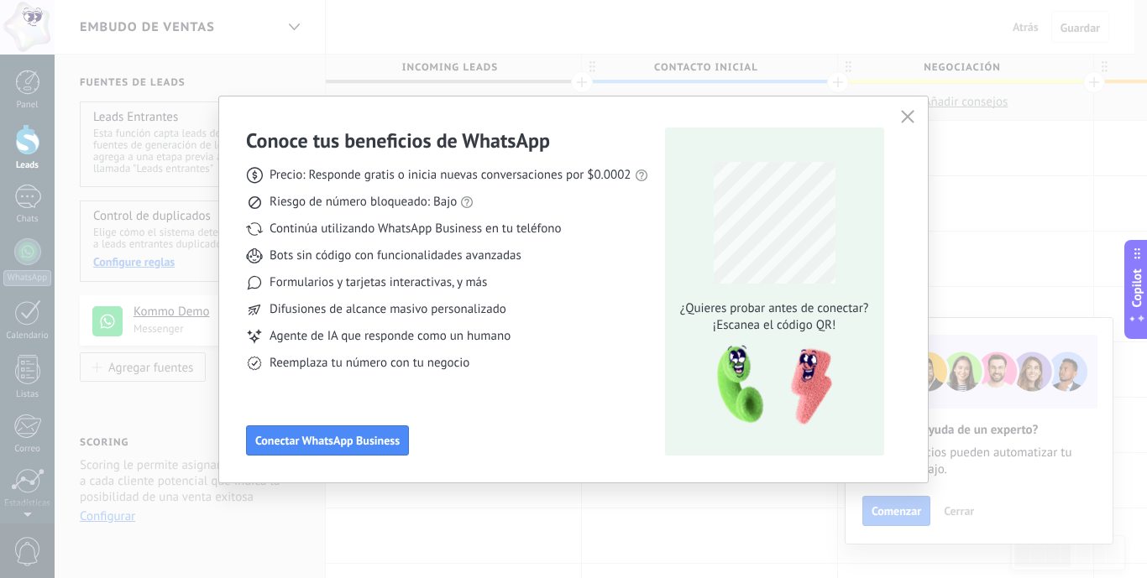
click at [157, 200] on div "Conoce tus beneficios de WhatsApp Precio: Responde gratis o inicia nuevas conve…" at bounding box center [573, 289] width 1147 height 578
click at [909, 118] on icon "button" at bounding box center [907, 116] width 13 height 13
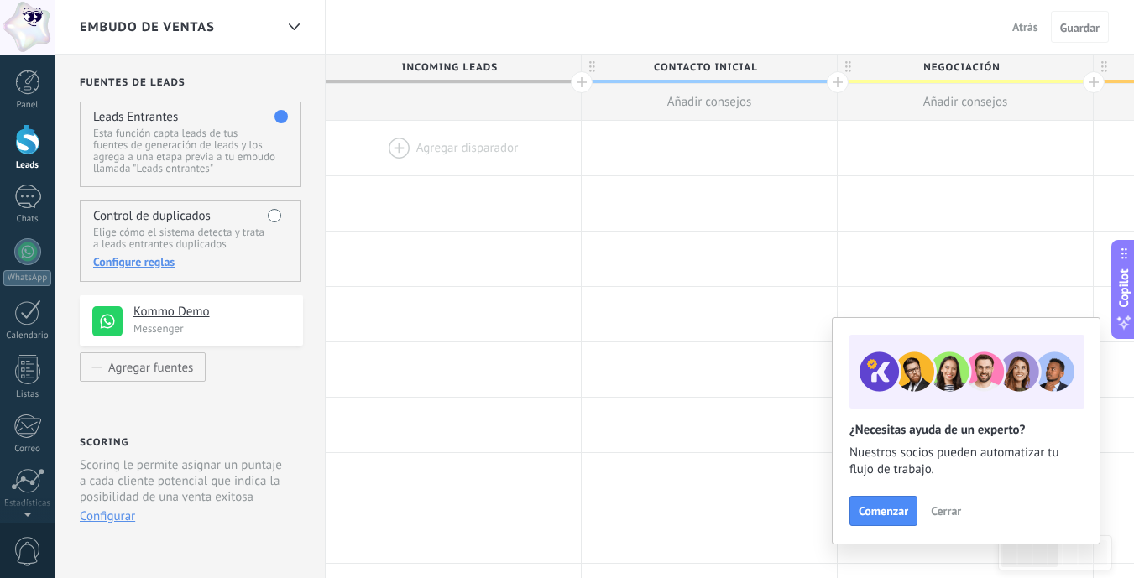
click at [954, 515] on span "Cerrar" at bounding box center [946, 511] width 30 height 12
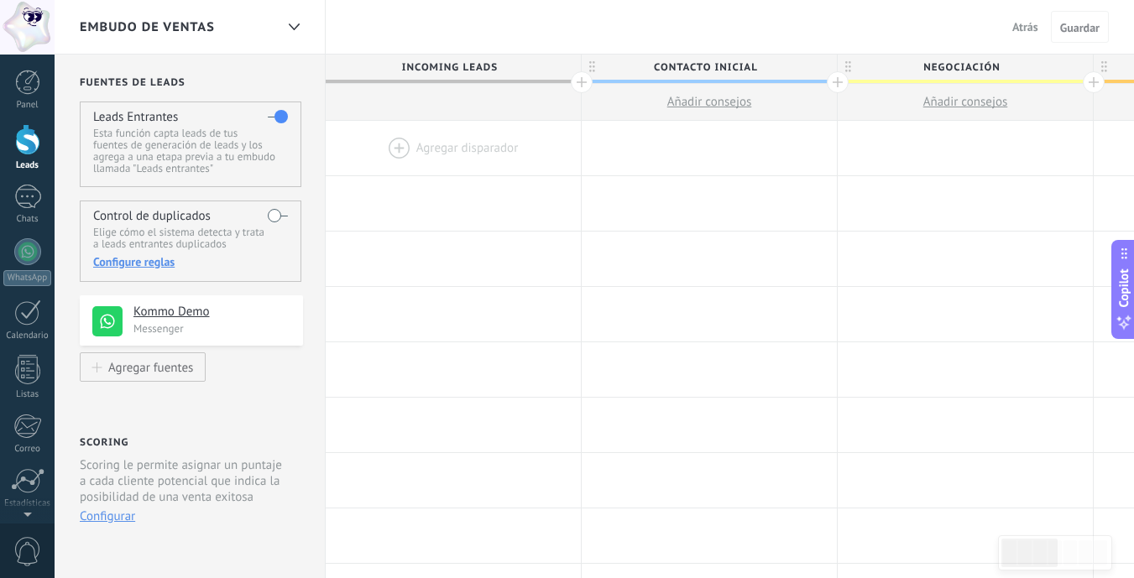
click at [266, 215] on div "Control de duplicados Elige cómo el sistema detecta y trata a leads entrantes d…" at bounding box center [191, 241] width 222 height 81
click at [17, 201] on div at bounding box center [27, 197] width 27 height 24
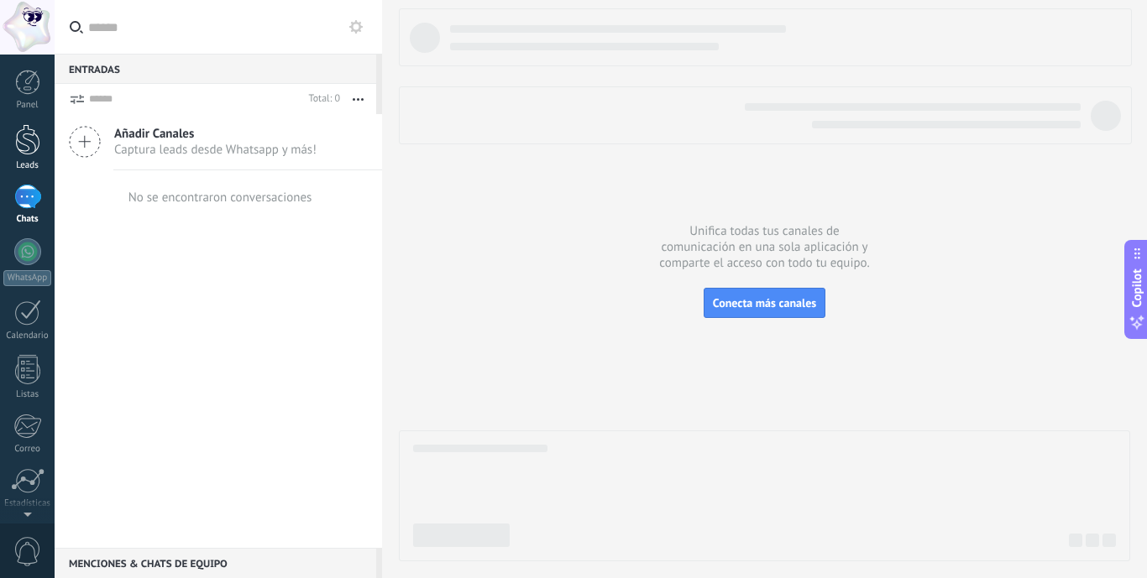
click at [31, 150] on div at bounding box center [27, 139] width 25 height 31
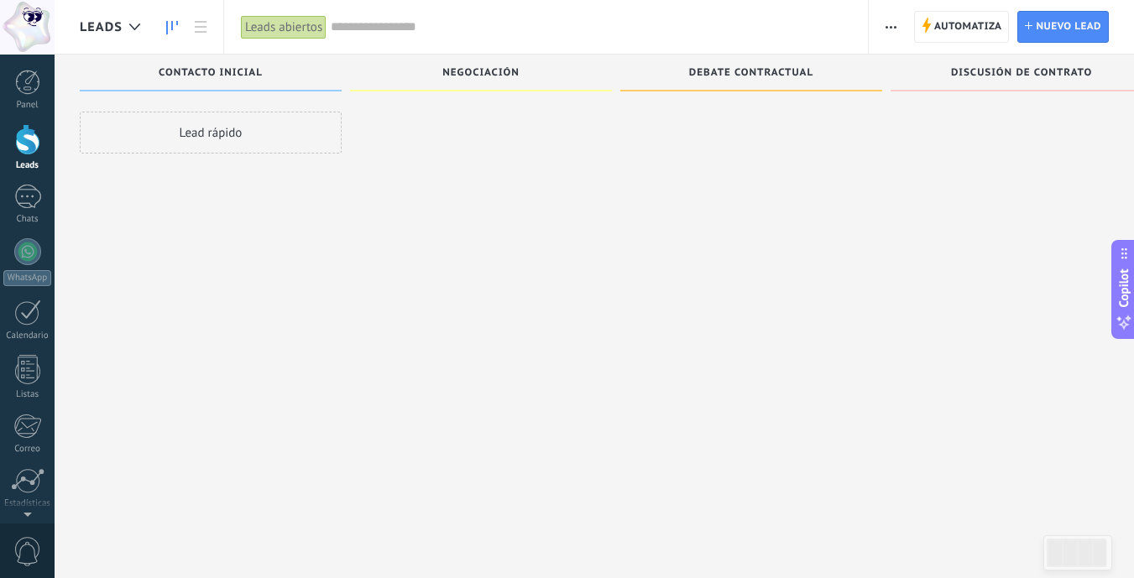
click at [107, 30] on span "Leads" at bounding box center [101, 27] width 43 height 16
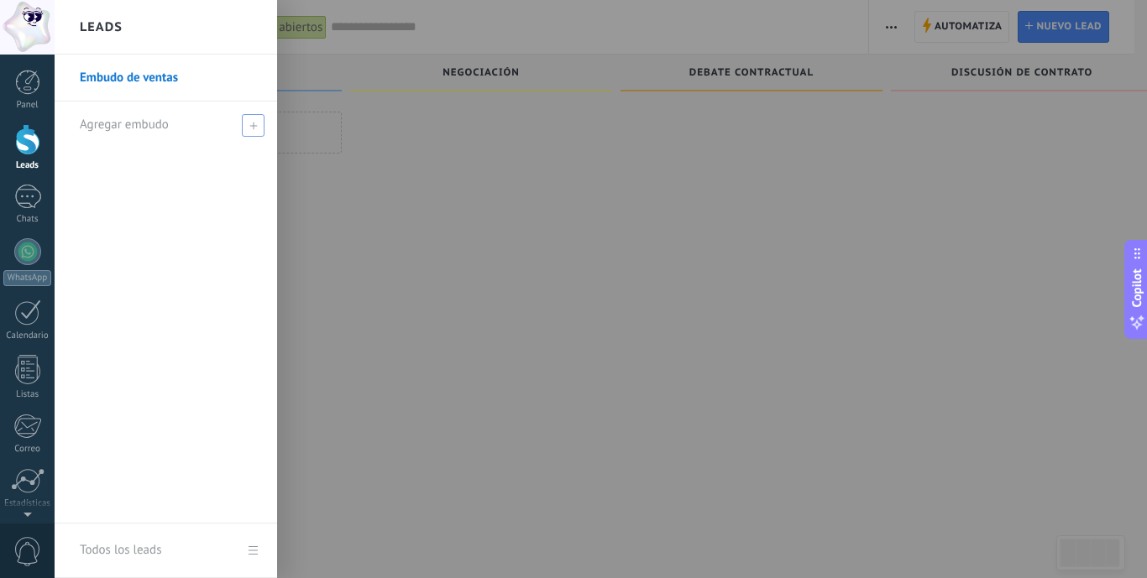
click at [254, 126] on use at bounding box center [253, 126] width 8 height 8
click at [333, 160] on div at bounding box center [628, 289] width 1147 height 578
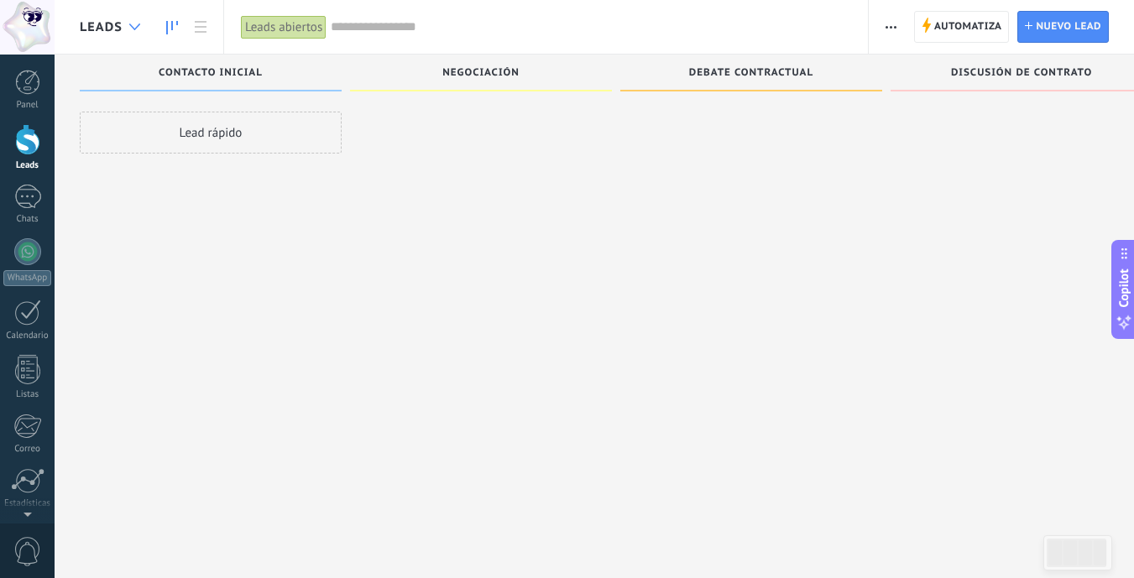
click at [124, 16] on div at bounding box center [135, 27] width 28 height 33
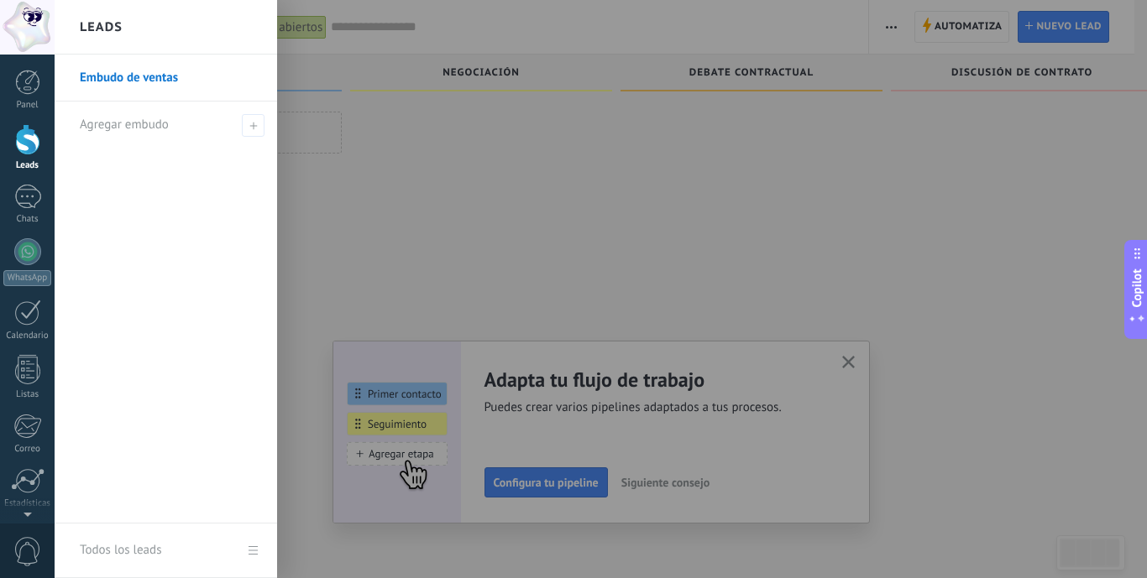
click at [536, 287] on div at bounding box center [628, 289] width 1147 height 578
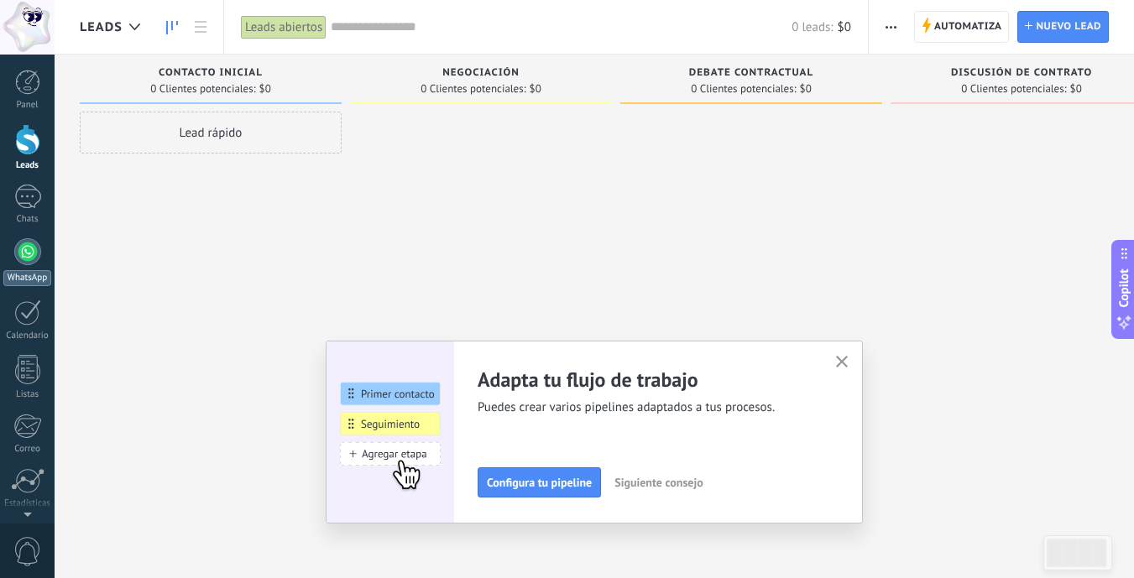
click at [24, 248] on div at bounding box center [27, 251] width 27 height 27
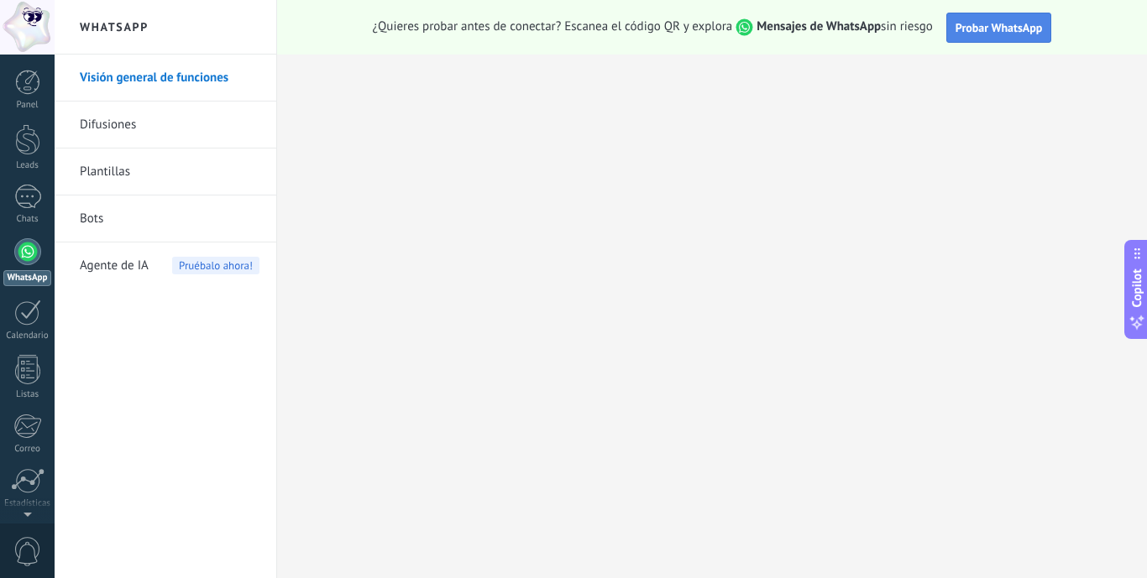
click at [1002, 28] on span "Probar WhatsApp" at bounding box center [998, 27] width 87 height 15
